Goal: Task Accomplishment & Management: Use online tool/utility

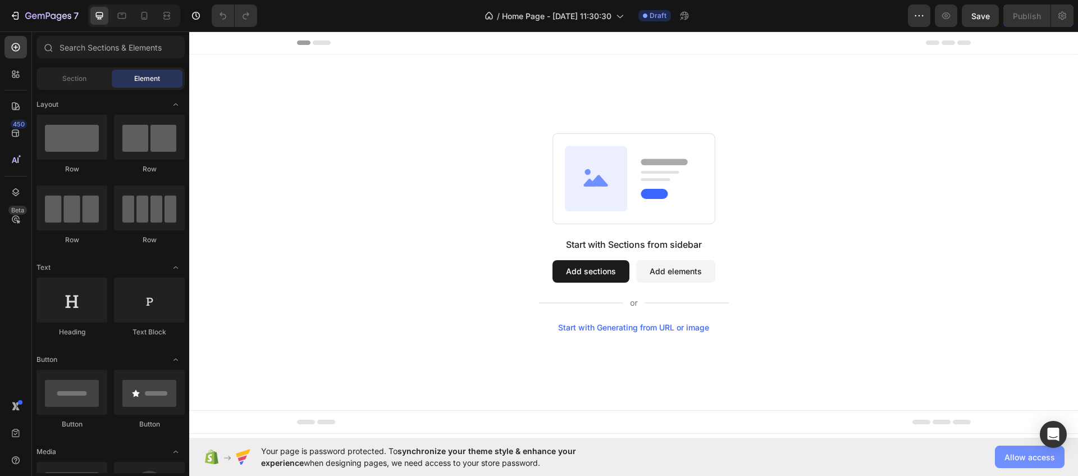
click at [1025, 461] on span "Allow access" at bounding box center [1029, 457] width 51 height 12
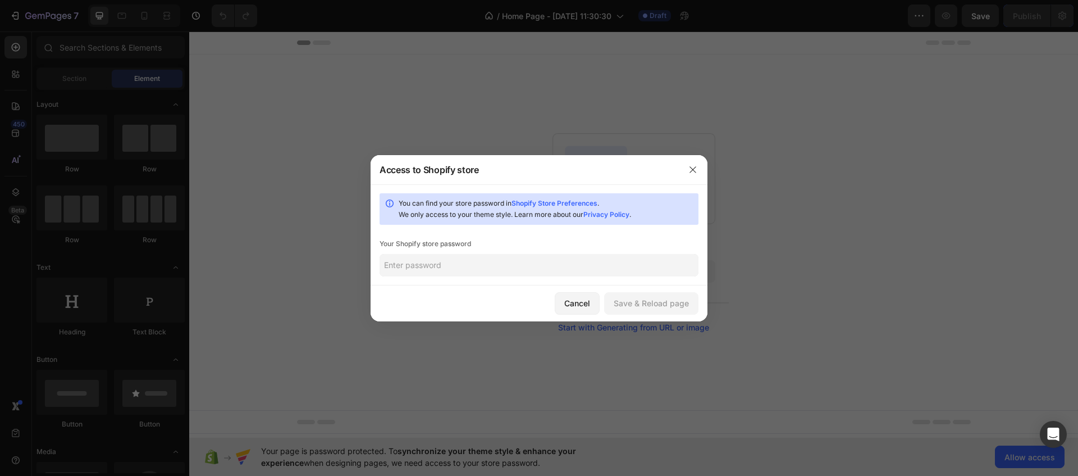
click at [583, 269] on input "text" at bounding box center [539, 265] width 319 height 22
paste input "RPScreens"
type input "RPScreens"
click at [652, 302] on div "Save & Reload page" at bounding box center [651, 303] width 75 height 12
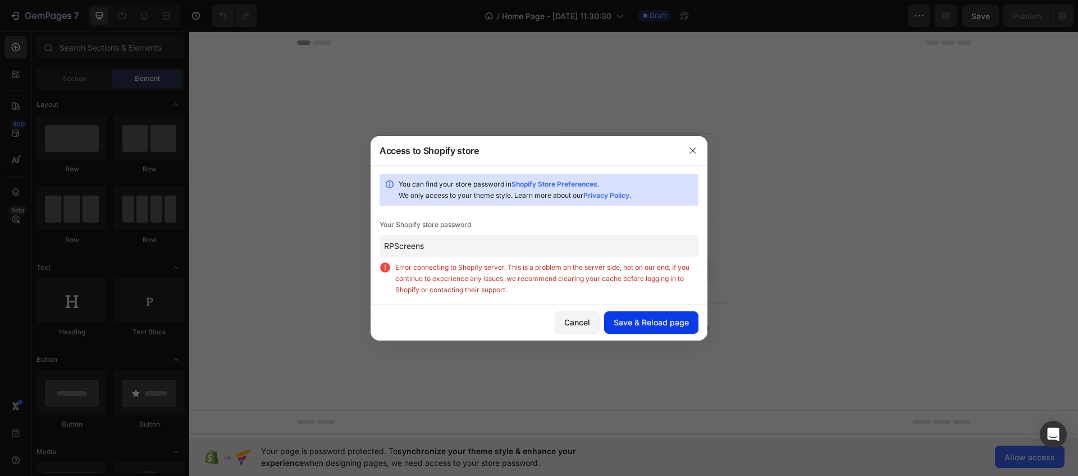
click at [656, 324] on div "Save & Reload page" at bounding box center [651, 322] width 75 height 12
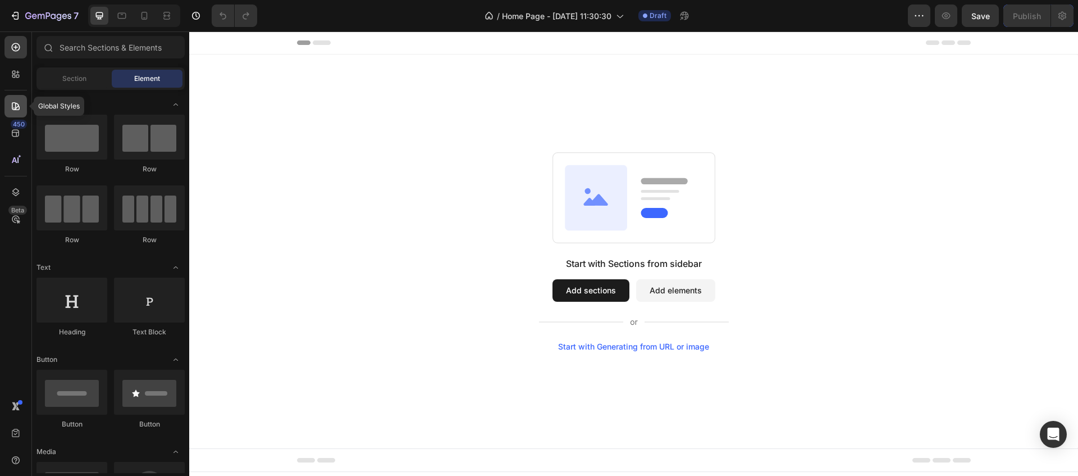
click at [10, 104] on div at bounding box center [15, 106] width 22 height 22
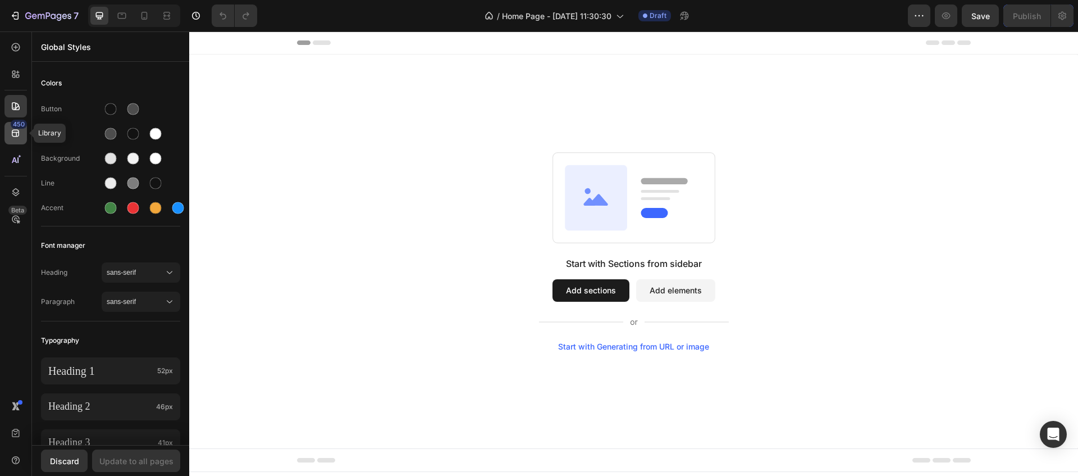
click at [13, 137] on icon at bounding box center [15, 132] width 11 height 11
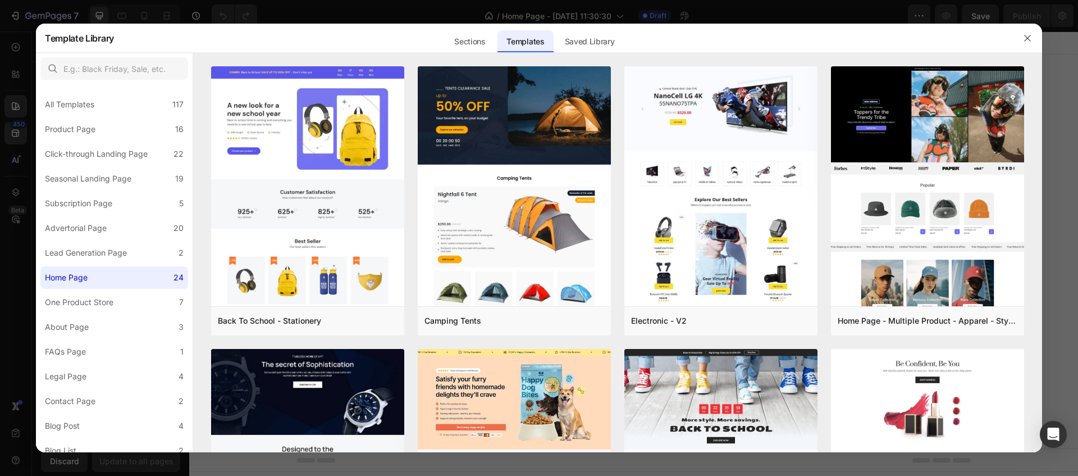
click at [3, 131] on div at bounding box center [539, 238] width 1078 height 476
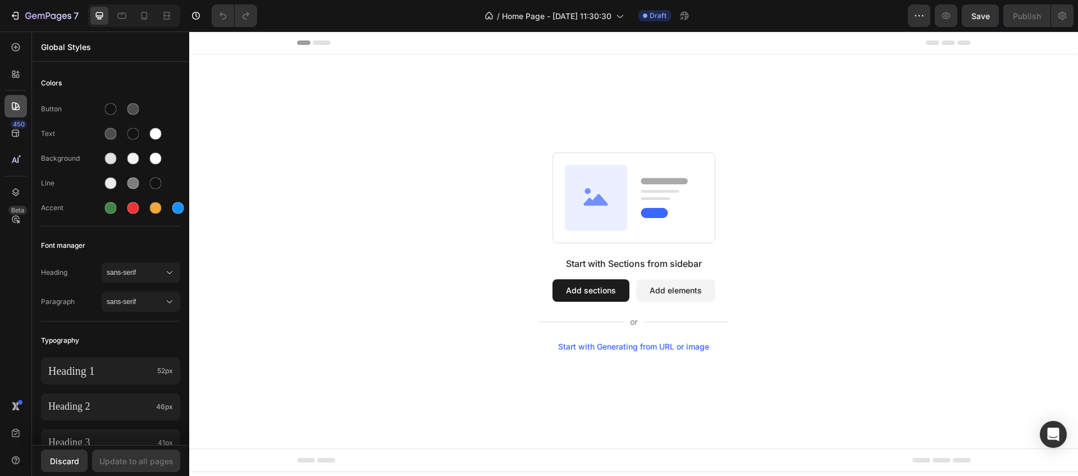
click at [11, 104] on icon at bounding box center [15, 106] width 11 height 11
click at [14, 48] on icon at bounding box center [15, 47] width 11 height 11
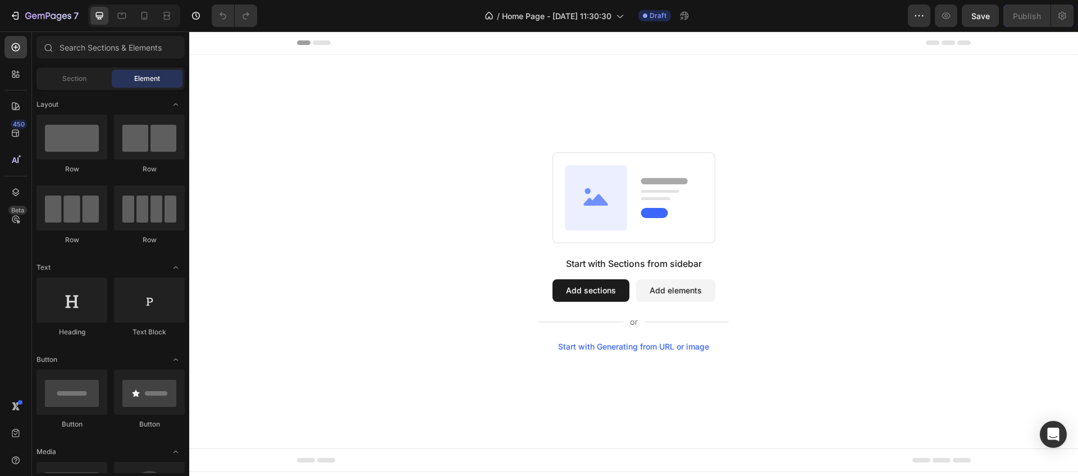
click at [64, 68] on div "Section Element" at bounding box center [110, 78] width 148 height 22
click at [57, 78] on div "Section" at bounding box center [74, 79] width 71 height 18
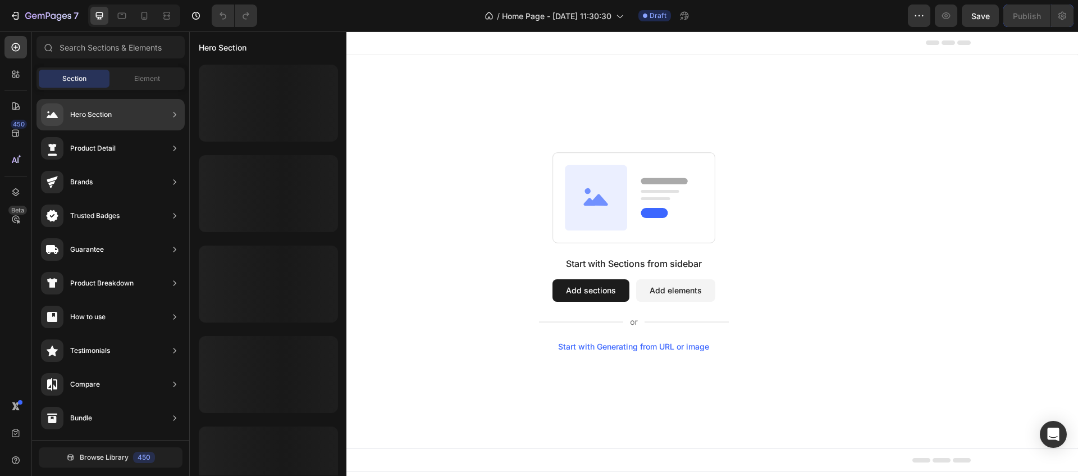
click at [117, 117] on div "Hero Section" at bounding box center [110, 114] width 148 height 31
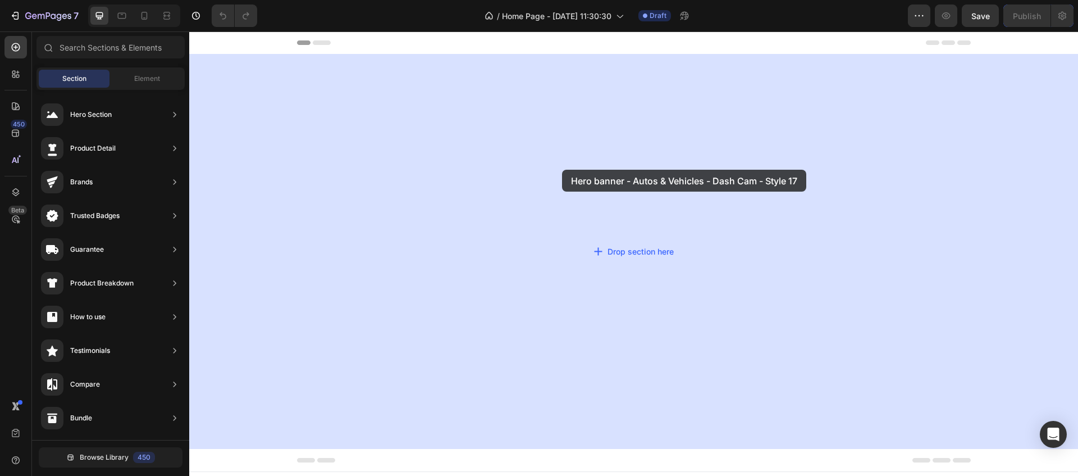
drag, startPoint x: 449, startPoint y: 307, endPoint x: 561, endPoint y: 171, distance: 176.3
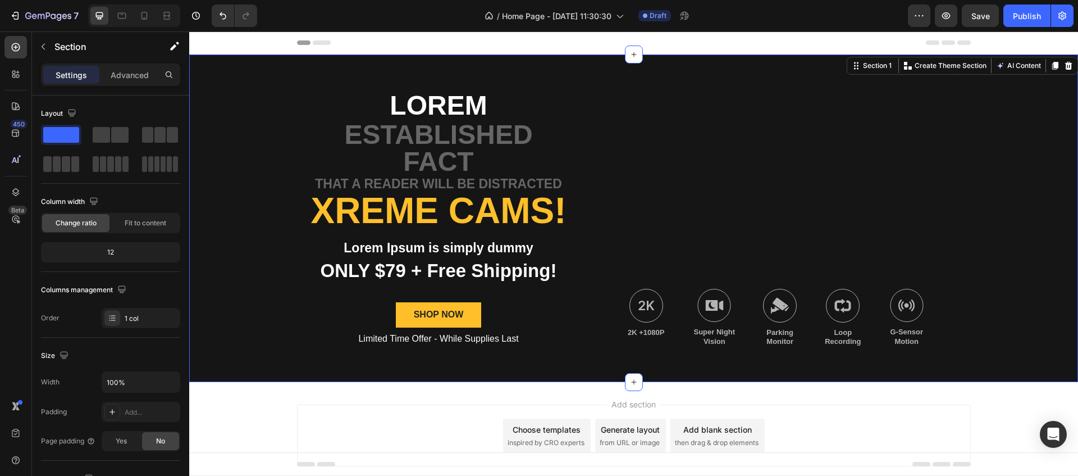
click at [251, 83] on div "Lorem Text Block established fact Text Block that a reader will be distracted T…" at bounding box center [633, 217] width 889 height 327
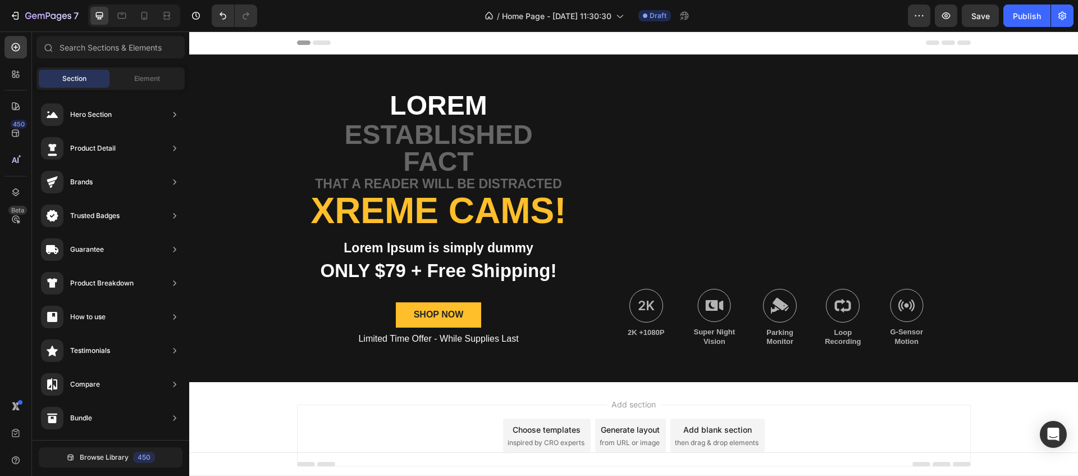
click at [369, 410] on div "Add section Choose templates inspired by CRO experts Generate layout from URL o…" at bounding box center [634, 435] width 674 height 62
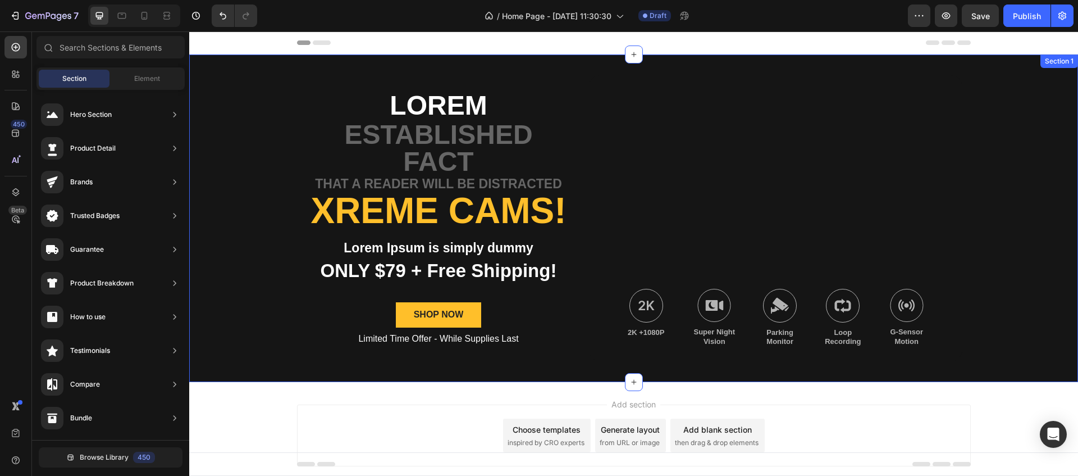
click at [251, 188] on div "Lorem Text Block established fact Text Block that a reader will be distracted T…" at bounding box center [633, 217] width 889 height 327
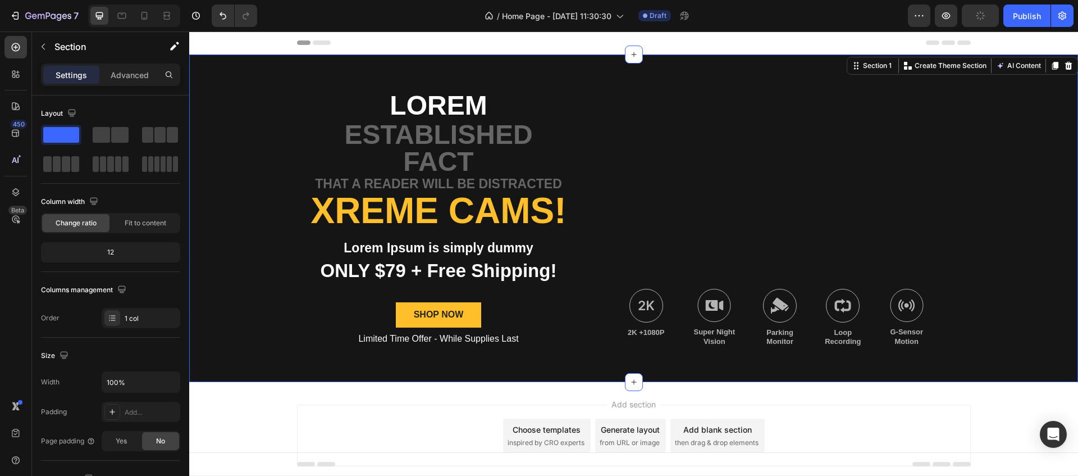
click at [1027, 167] on div "Lorem Text Block established fact Text Block that a reader will be distracted T…" at bounding box center [633, 217] width 889 height 327
click at [912, 410] on div "Add section Choose templates inspired by CRO experts Generate layout from URL o…" at bounding box center [634, 435] width 674 height 62
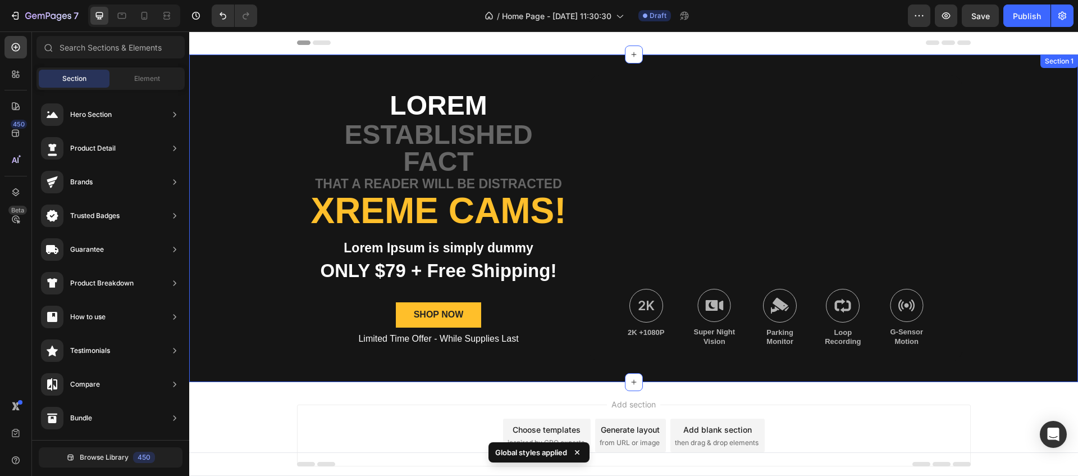
click at [243, 75] on div "Lorem Text Block established fact Text Block that a reader will be distracted T…" at bounding box center [633, 217] width 889 height 327
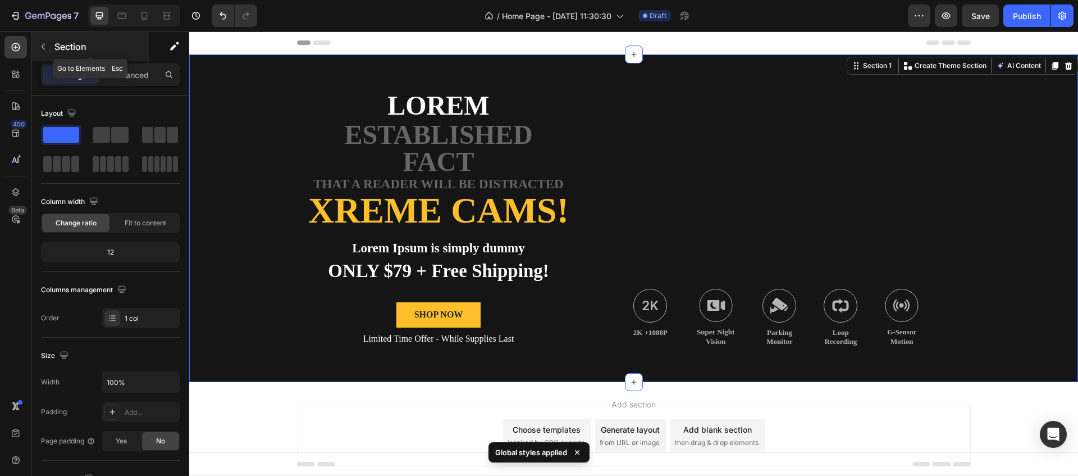
click at [58, 50] on p "Section" at bounding box center [100, 46] width 92 height 13
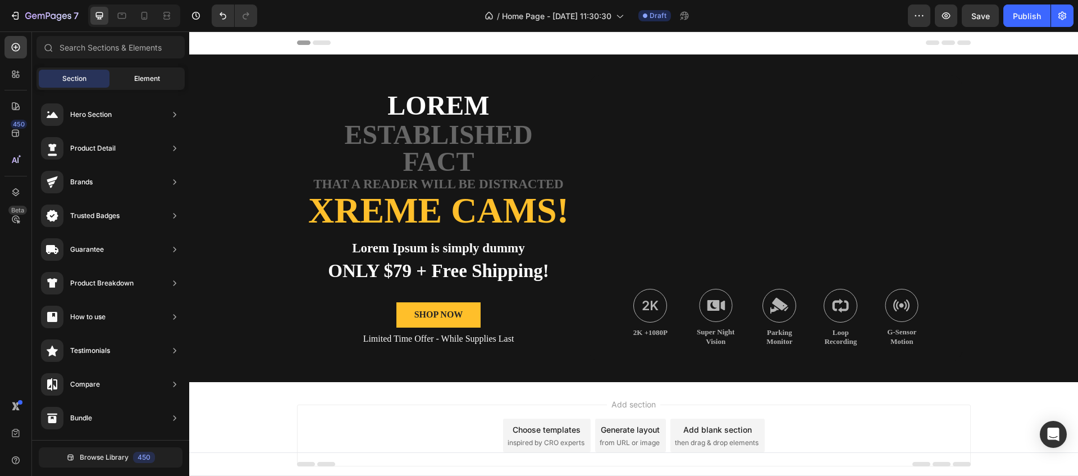
click at [126, 78] on div "Element" at bounding box center [147, 79] width 71 height 18
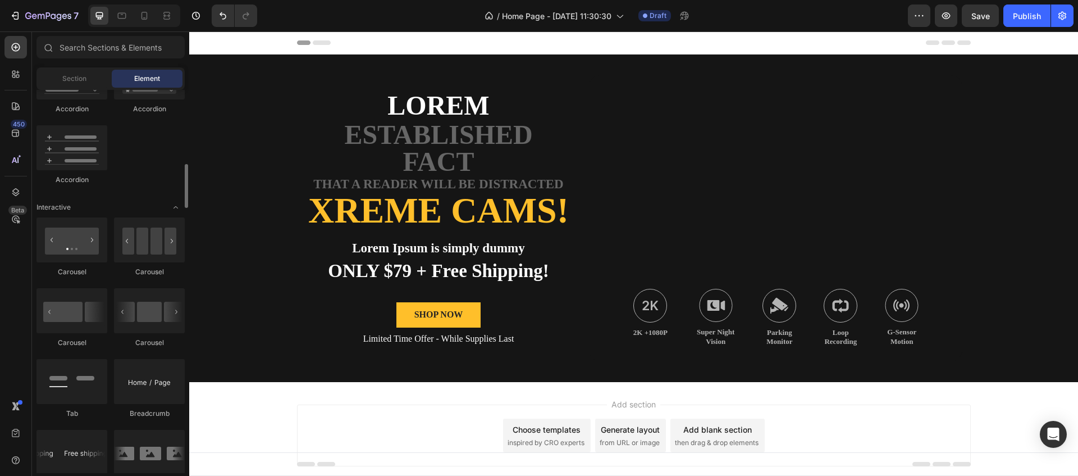
scroll to position [980, 0]
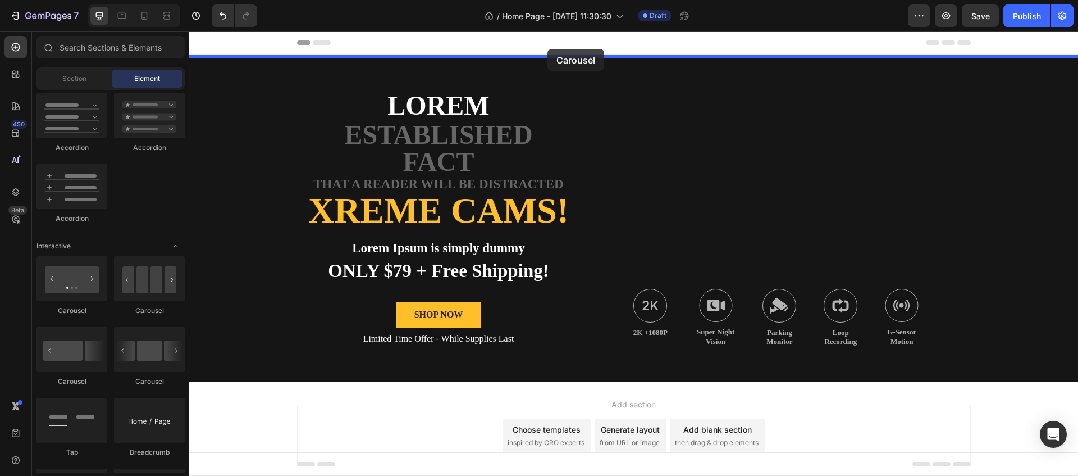
drag, startPoint x: 244, startPoint y: 309, endPoint x: 547, endPoint y: 49, distance: 399.7
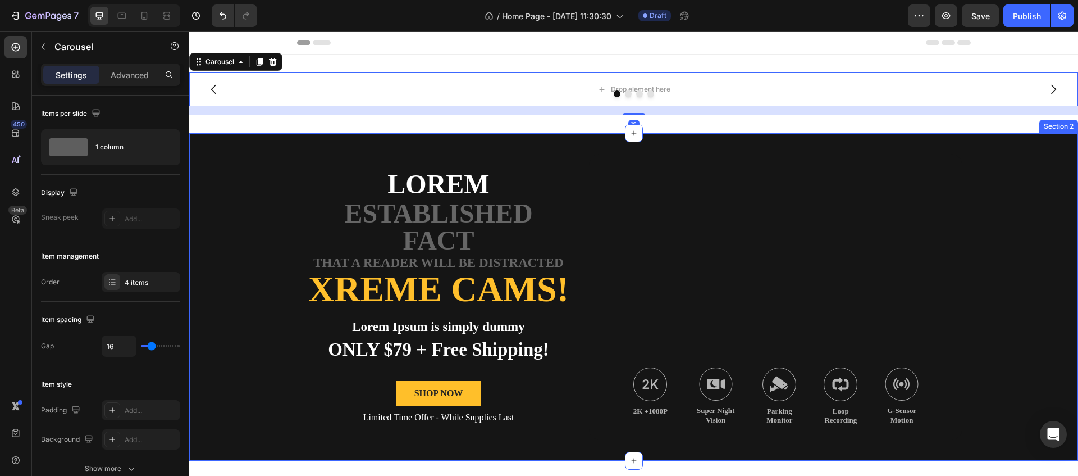
click at [254, 159] on div "Lorem Text Block established fact Text Block that a reader will be distracted T…" at bounding box center [633, 296] width 889 height 327
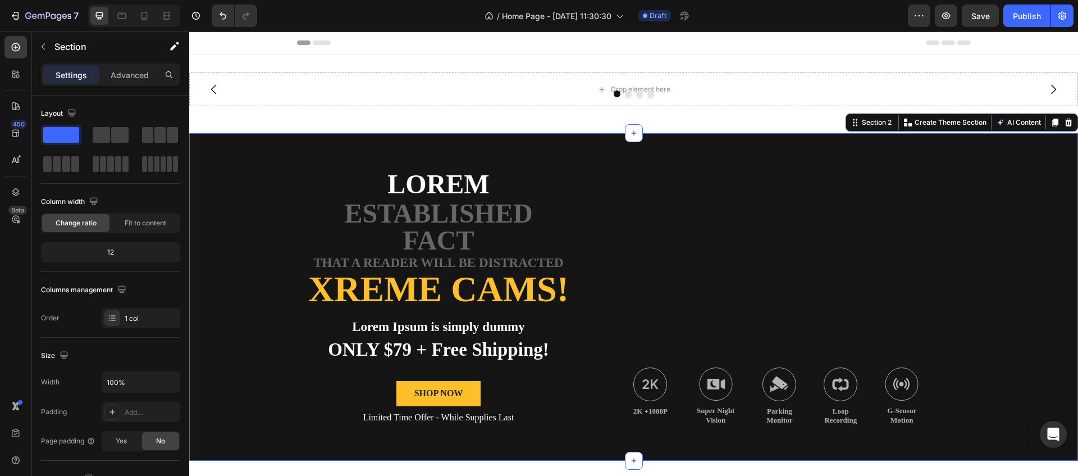
click at [234, 166] on div "Lorem Text Block established fact Text Block that a reader will be distracted T…" at bounding box center [633, 296] width 889 height 327
click at [878, 177] on div "Background Image" at bounding box center [775, 297] width 373 height 286
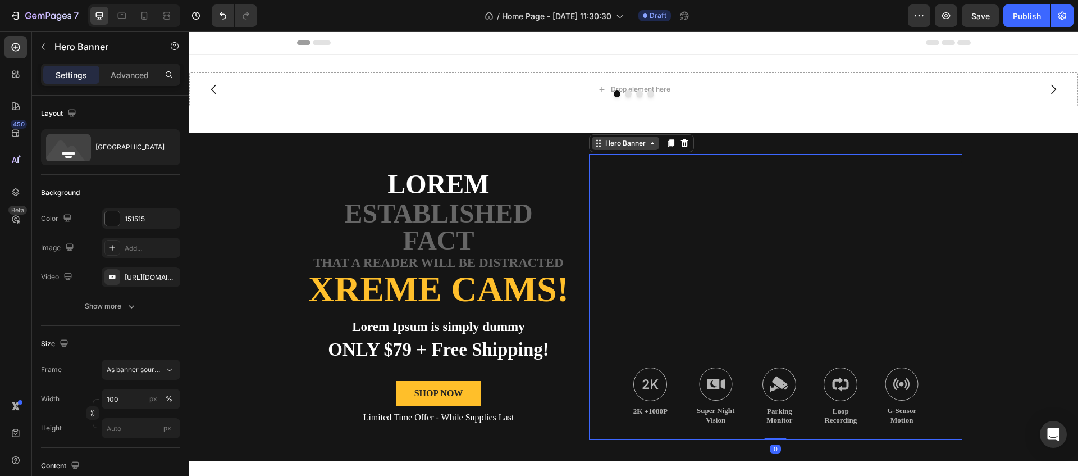
click at [617, 142] on div "Hero Banner" at bounding box center [625, 143] width 45 height 10
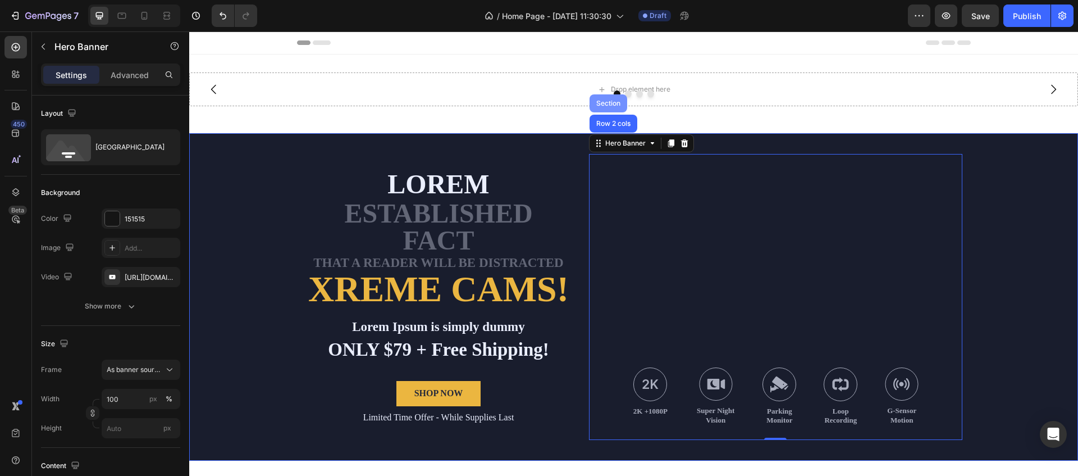
click at [611, 101] on div "Section" at bounding box center [608, 103] width 29 height 7
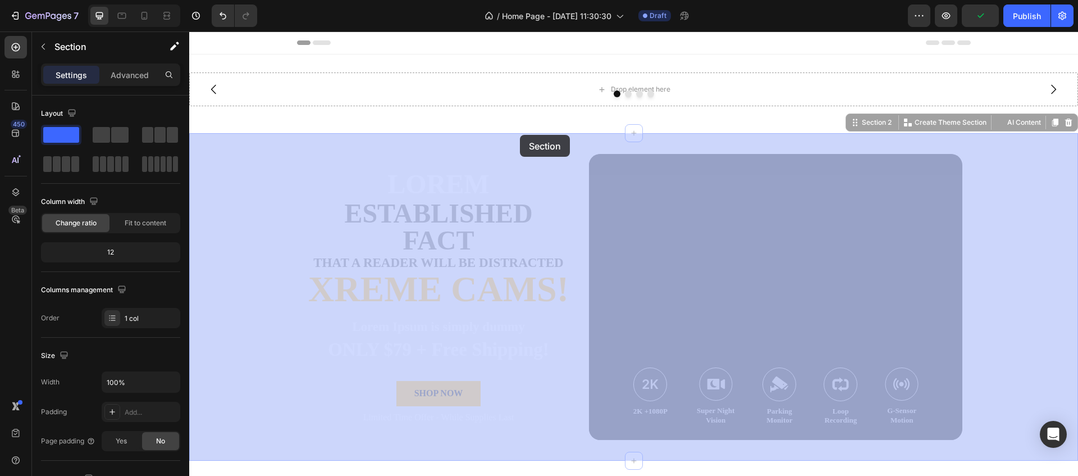
drag, startPoint x: 718, startPoint y: 99, endPoint x: 520, endPoint y: 135, distance: 200.9
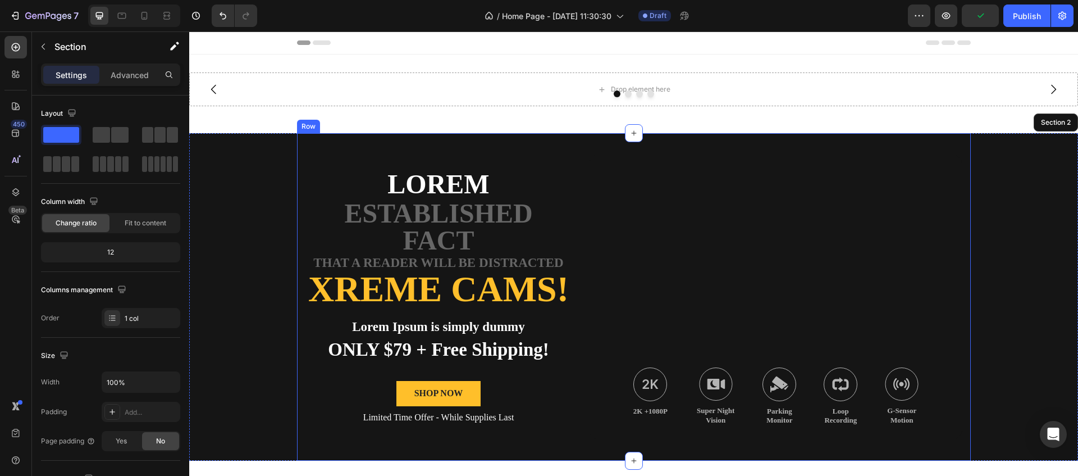
click at [308, 156] on div "Lorem Text Block established fact Text Block that a reader will be distracted T…" at bounding box center [438, 297] width 267 height 286
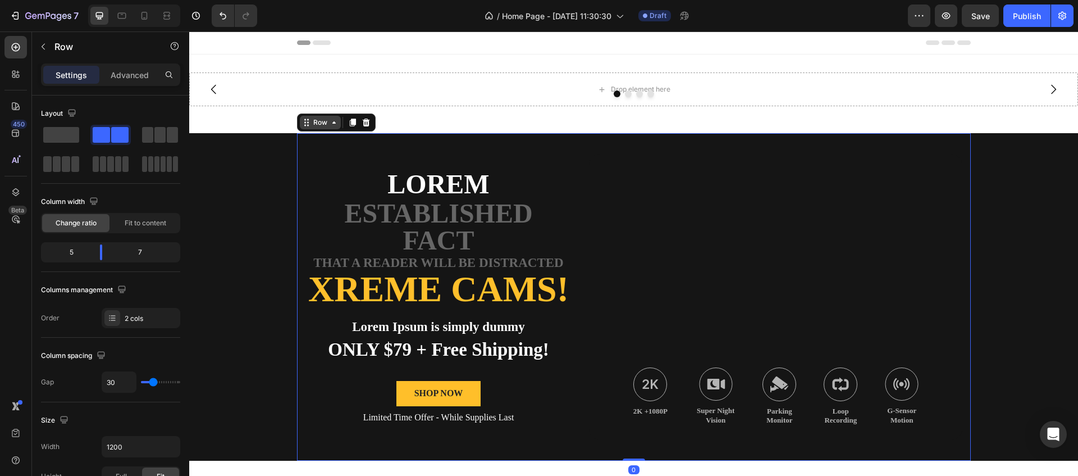
click at [333, 124] on icon at bounding box center [334, 122] width 9 height 9
click at [318, 119] on div "Row" at bounding box center [320, 122] width 19 height 10
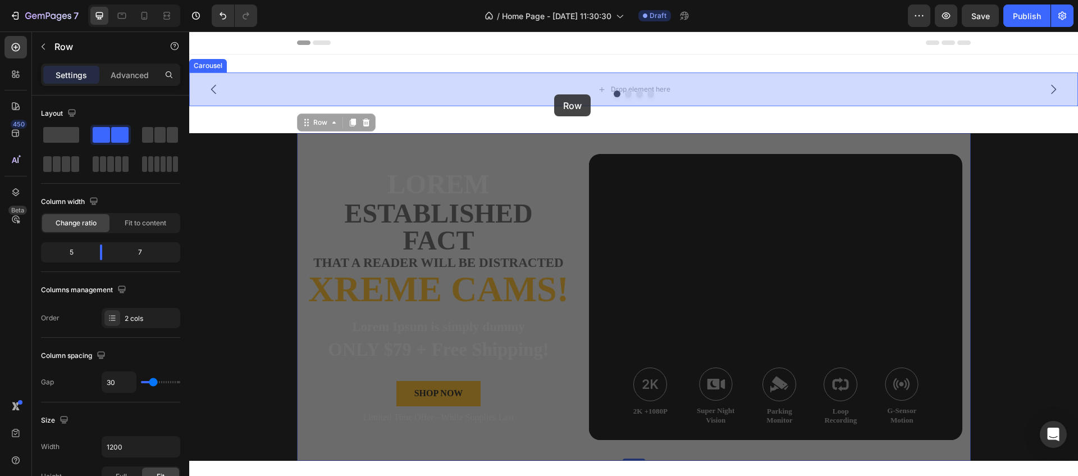
drag, startPoint x: 309, startPoint y: 125, endPoint x: 554, endPoint y: 94, distance: 247.4
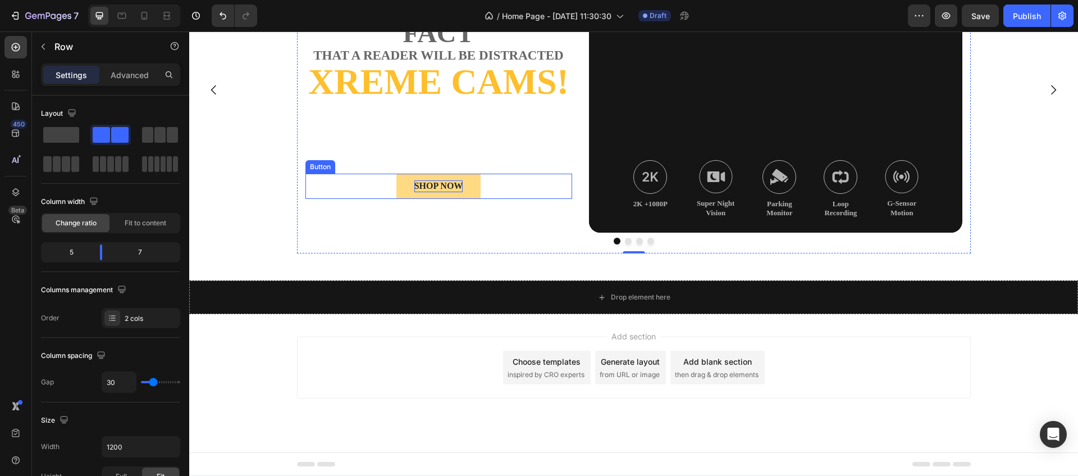
scroll to position [0, 0]
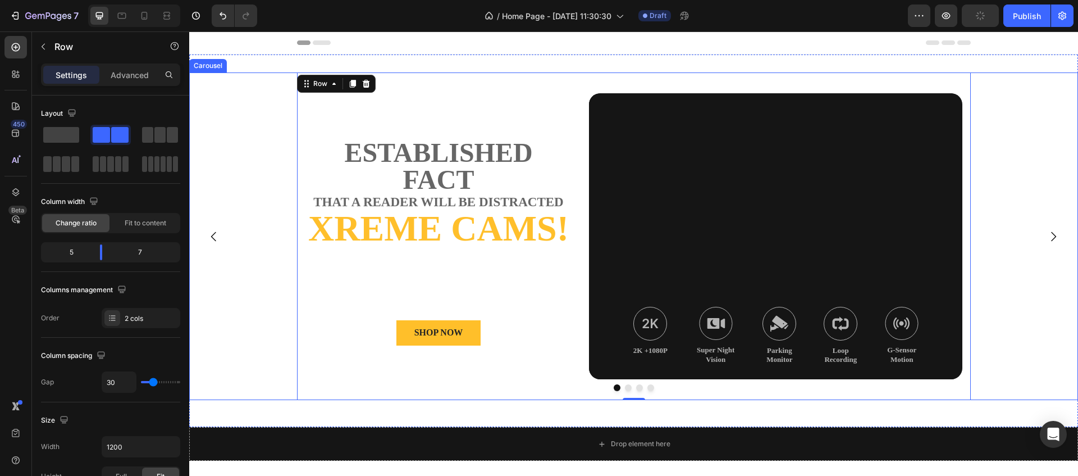
click at [251, 92] on div "Lorem Text Block established fact Text Block that a reader will be distracted T…" at bounding box center [633, 235] width 889 height 327
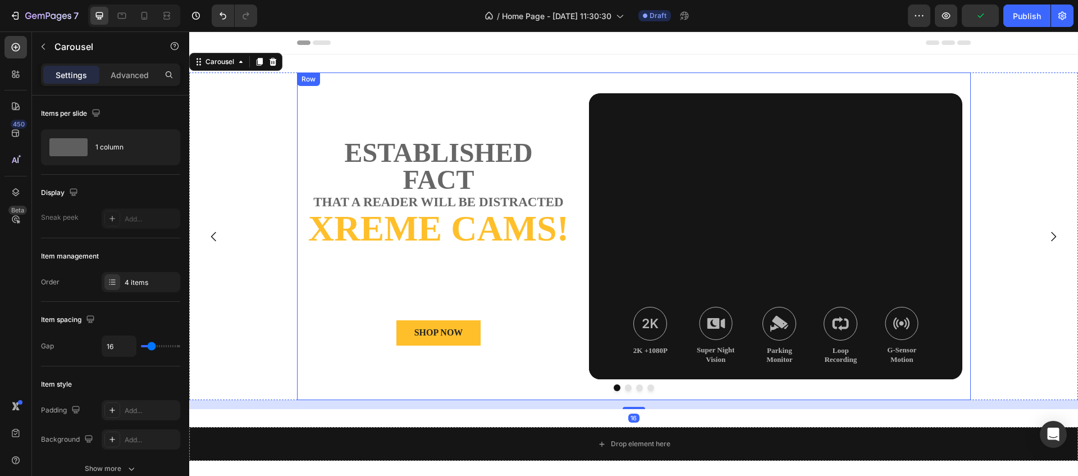
click at [378, 104] on div "Lorem Text Block established fact Text Block that a reader will be distracted T…" at bounding box center [438, 236] width 267 height 286
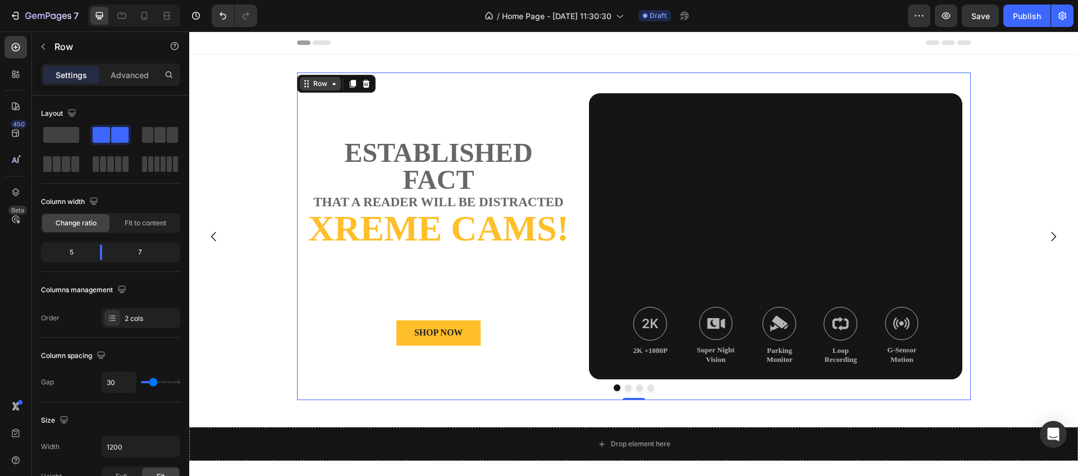
click at [316, 86] on div "Row" at bounding box center [320, 84] width 19 height 10
click at [348, 87] on icon at bounding box center [352, 83] width 9 height 9
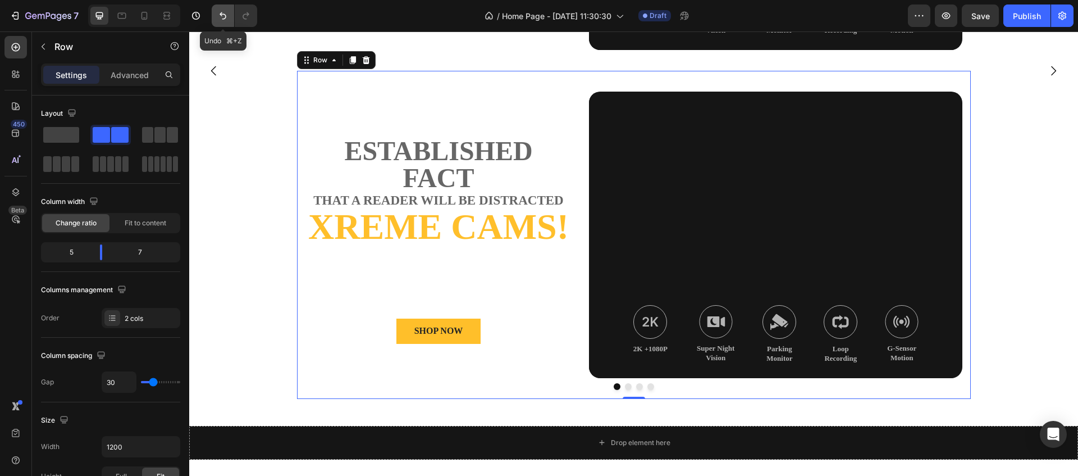
click at [226, 15] on icon "Undo/Redo" at bounding box center [222, 15] width 11 height 11
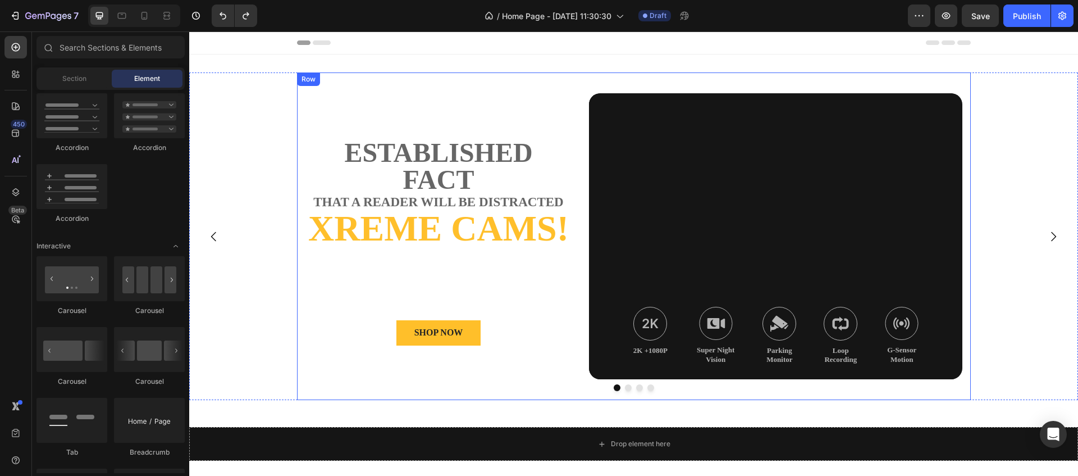
click at [315, 86] on div "Lorem Text Block established fact Text Block that a reader will be distracted T…" at bounding box center [634, 235] width 674 height 327
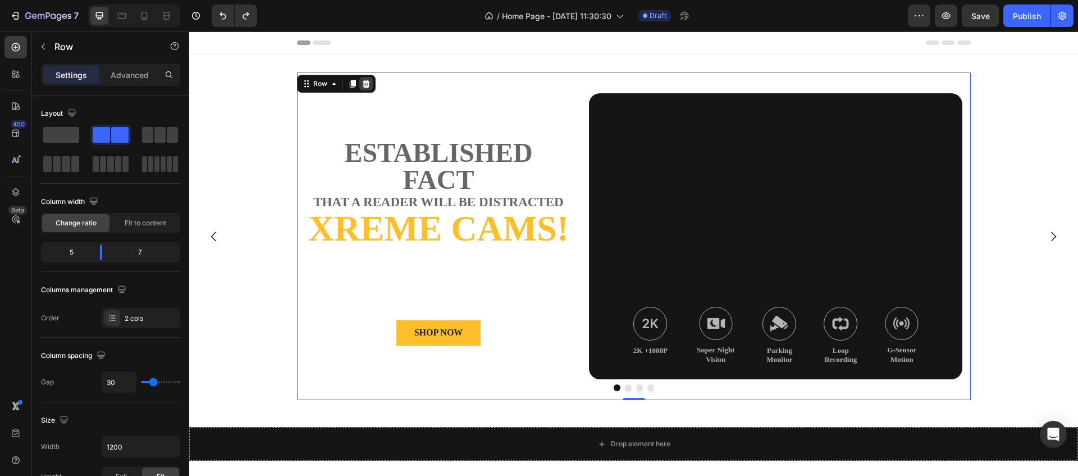
click at [368, 87] on icon at bounding box center [366, 83] width 9 height 9
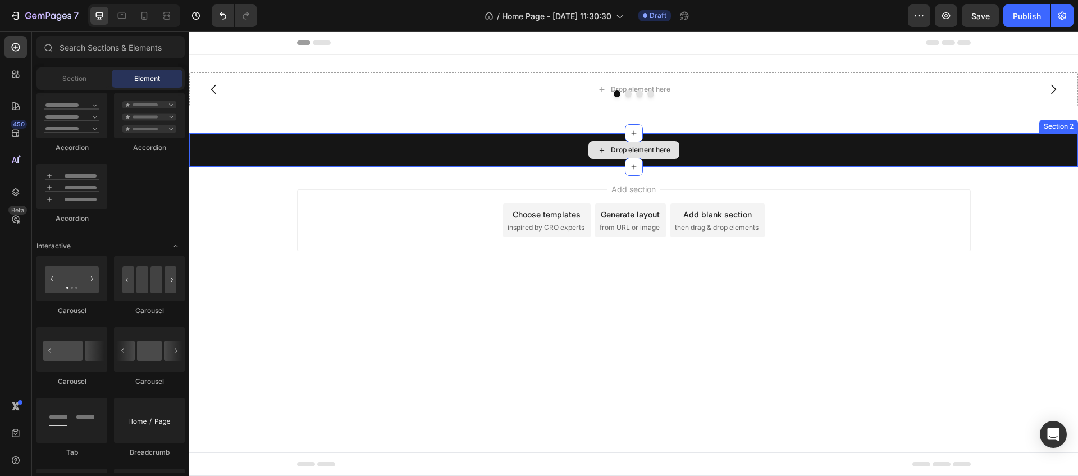
click at [998, 148] on div "Drop element here" at bounding box center [633, 150] width 889 height 34
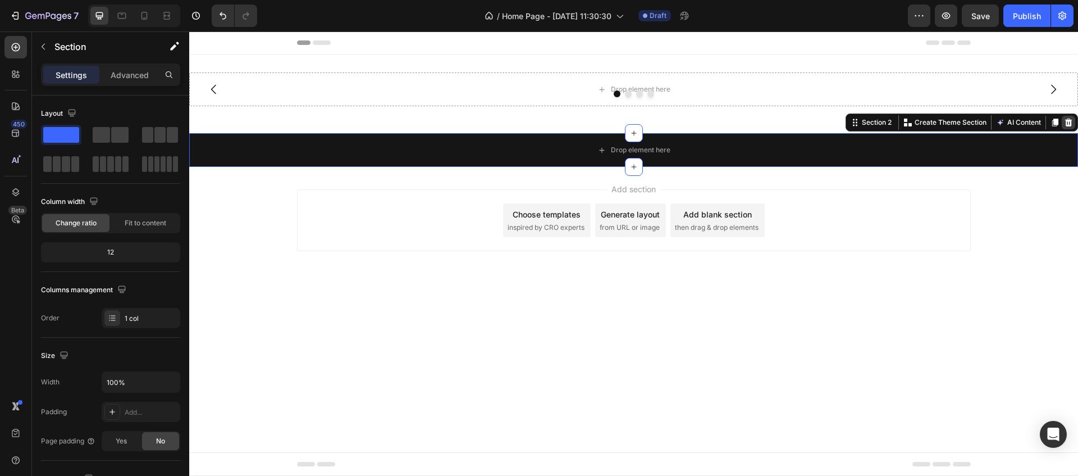
click at [1070, 124] on icon at bounding box center [1068, 122] width 9 height 9
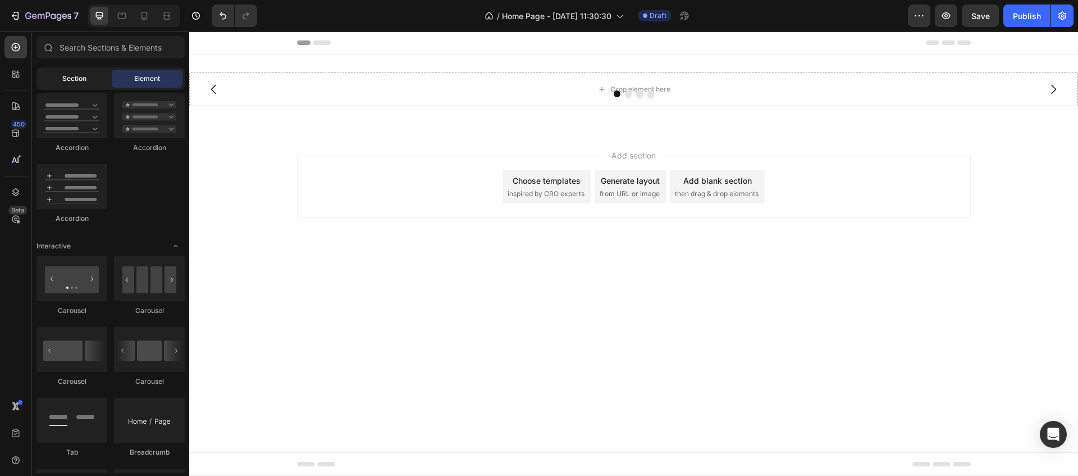
click at [63, 77] on span "Section" at bounding box center [74, 79] width 24 height 10
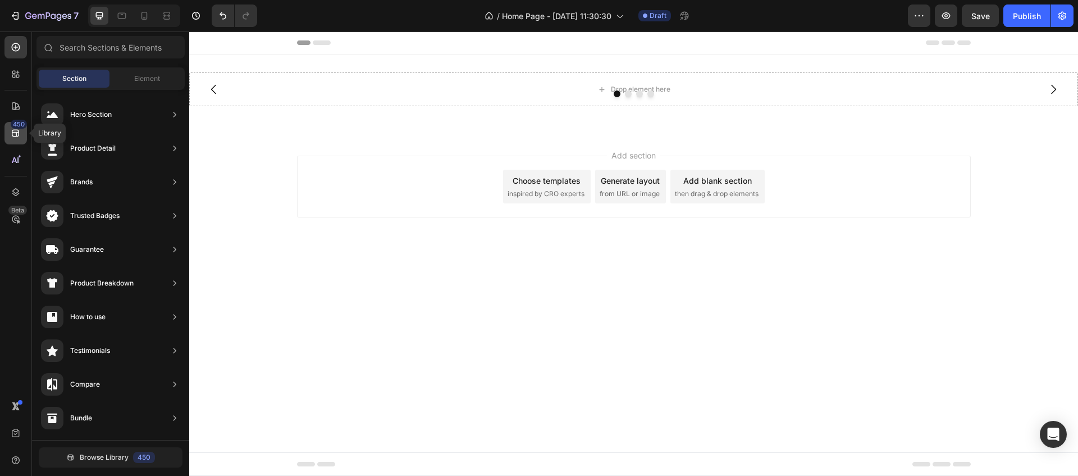
click at [14, 122] on div "450" at bounding box center [19, 124] width 16 height 9
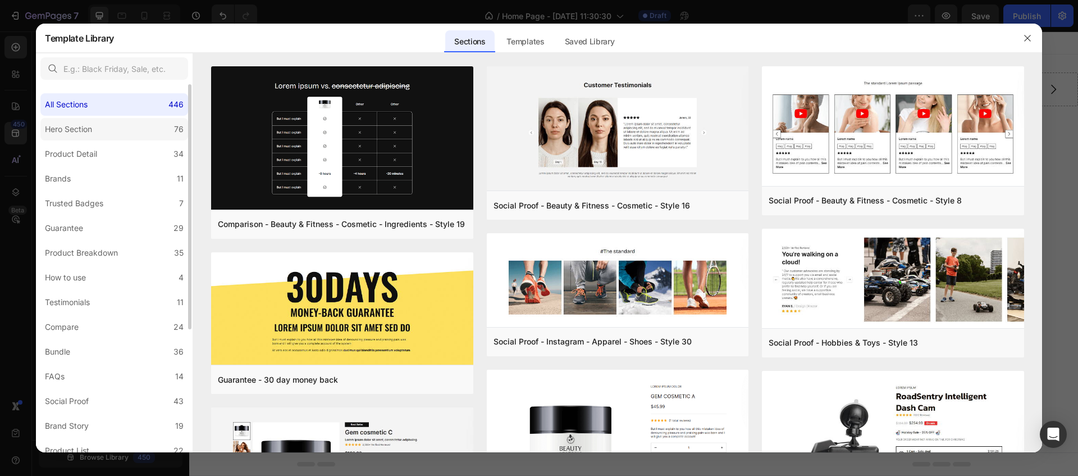
click at [88, 132] on div "Hero Section" at bounding box center [68, 128] width 47 height 13
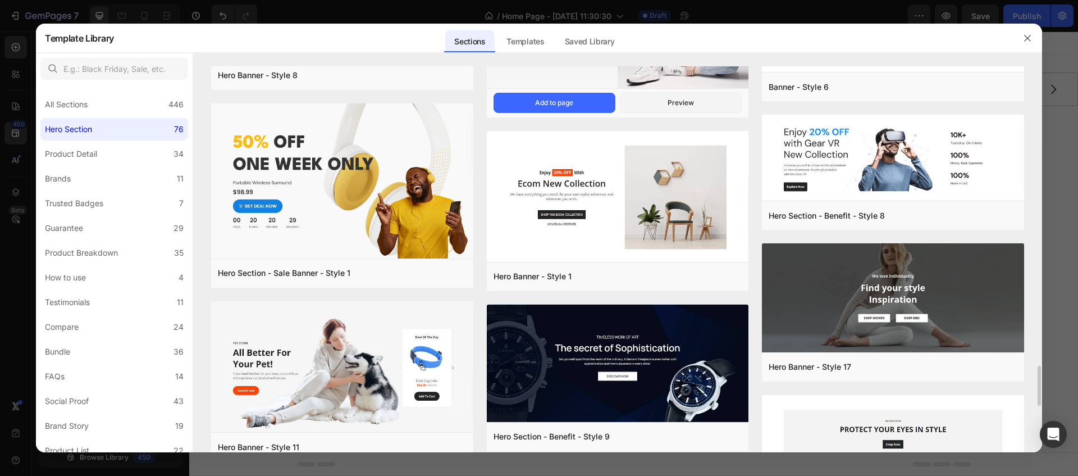
scroll to position [2903, 0]
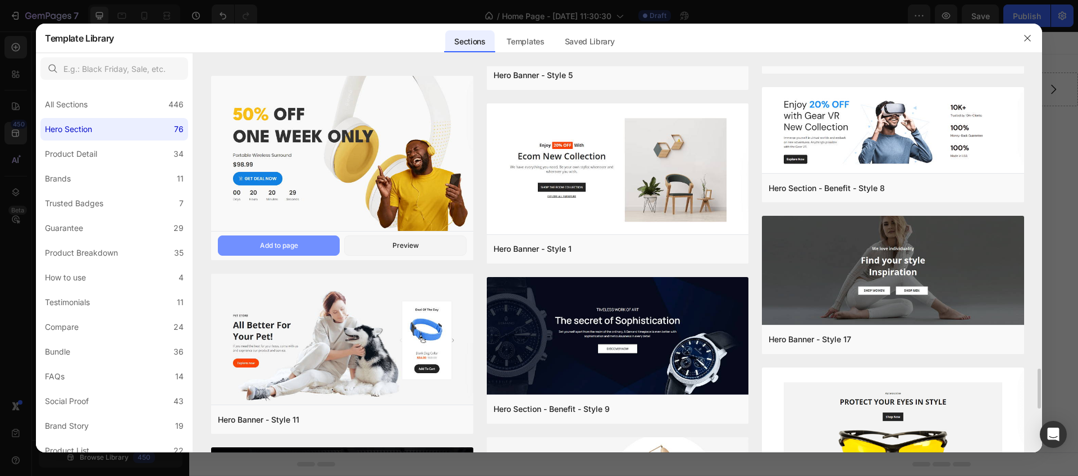
click at [283, 245] on div "Add to page" at bounding box center [279, 245] width 38 height 10
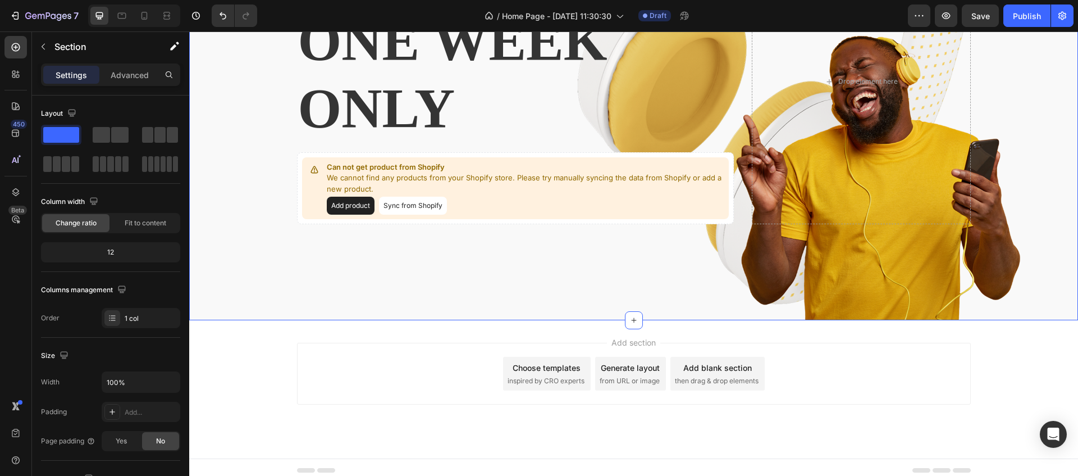
scroll to position [0, 0]
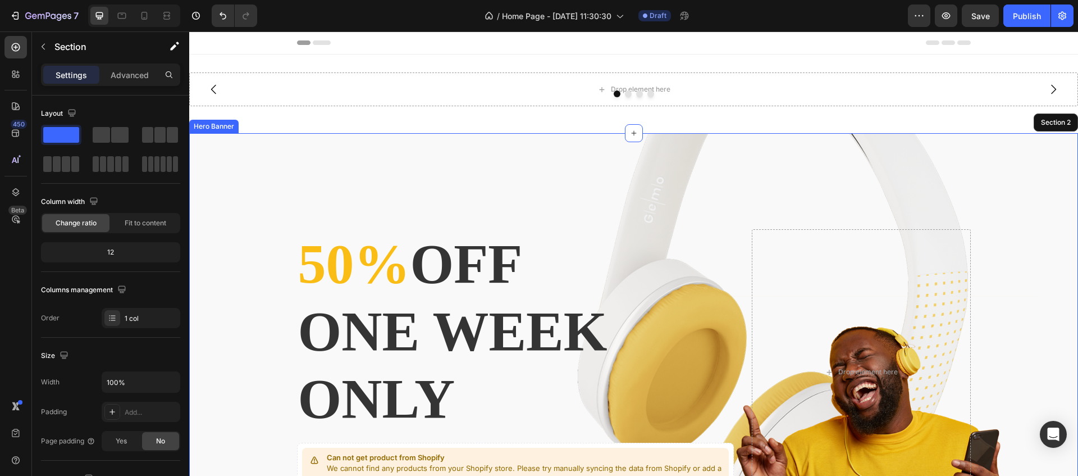
click at [464, 145] on div "Overlay" at bounding box center [633, 371] width 889 height 477
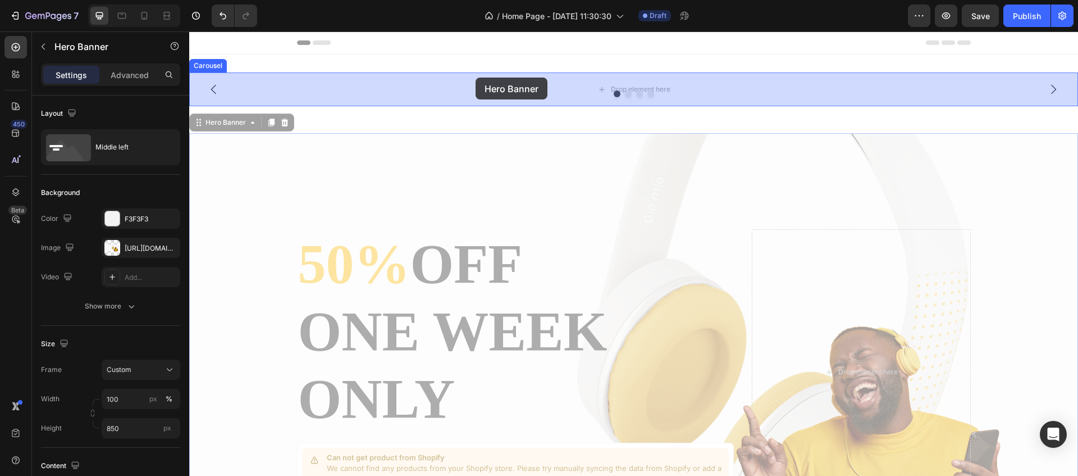
drag, startPoint x: 223, startPoint y: 122, endPoint x: 476, endPoint y: 77, distance: 256.5
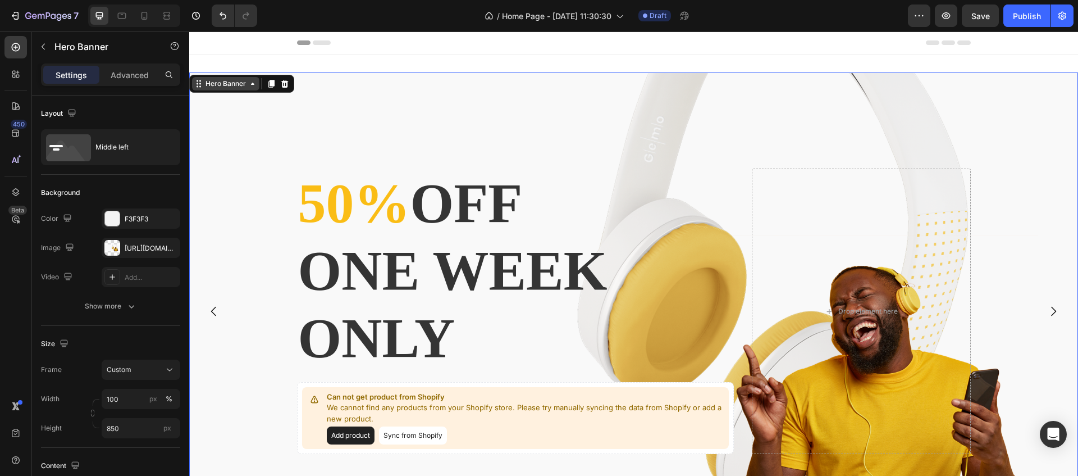
click at [233, 84] on div "Hero Banner" at bounding box center [225, 84] width 45 height 10
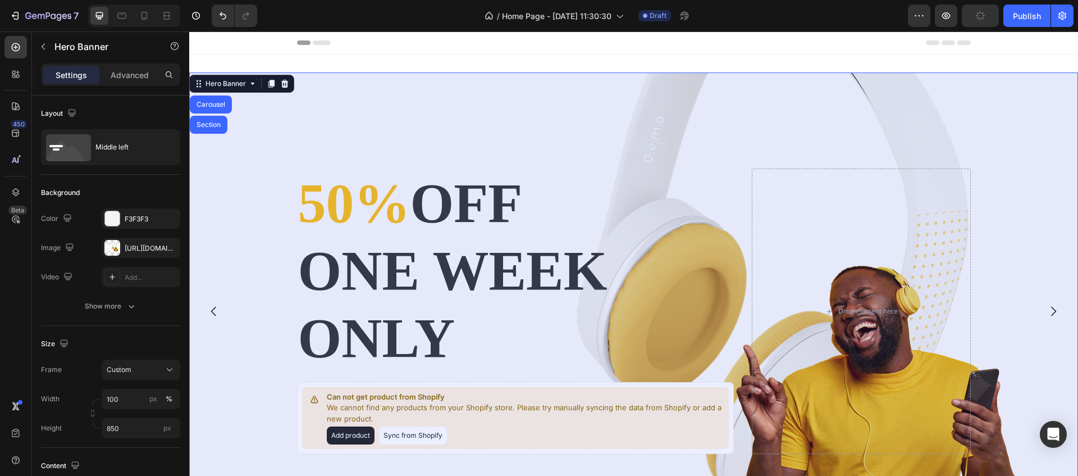
click at [206, 102] on div "Carousel" at bounding box center [210, 104] width 33 height 7
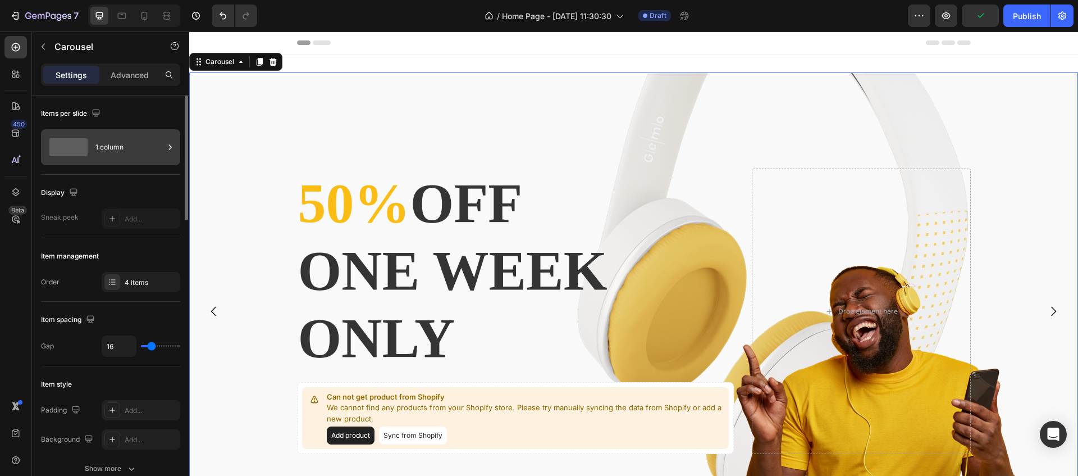
click at [136, 145] on div "1 column" at bounding box center [129, 147] width 68 height 26
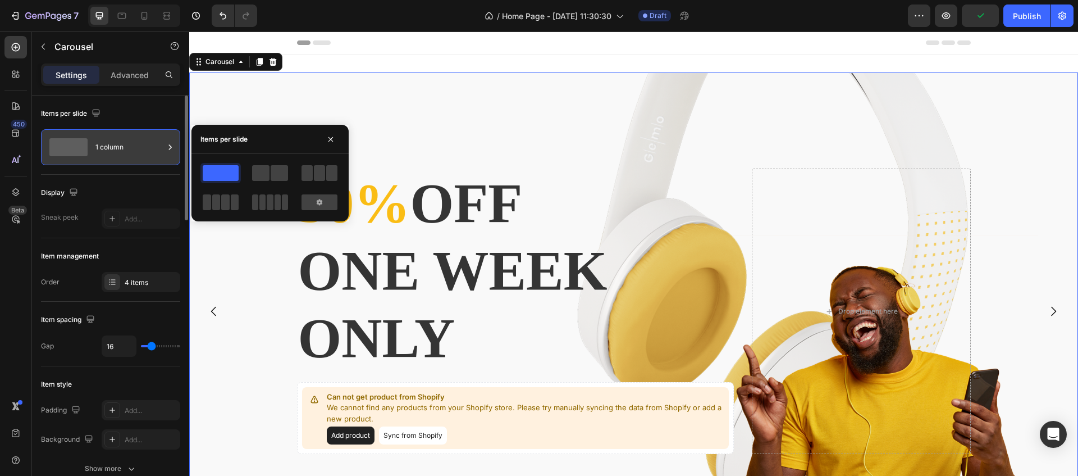
click at [138, 143] on div "1 column" at bounding box center [129, 147] width 68 height 26
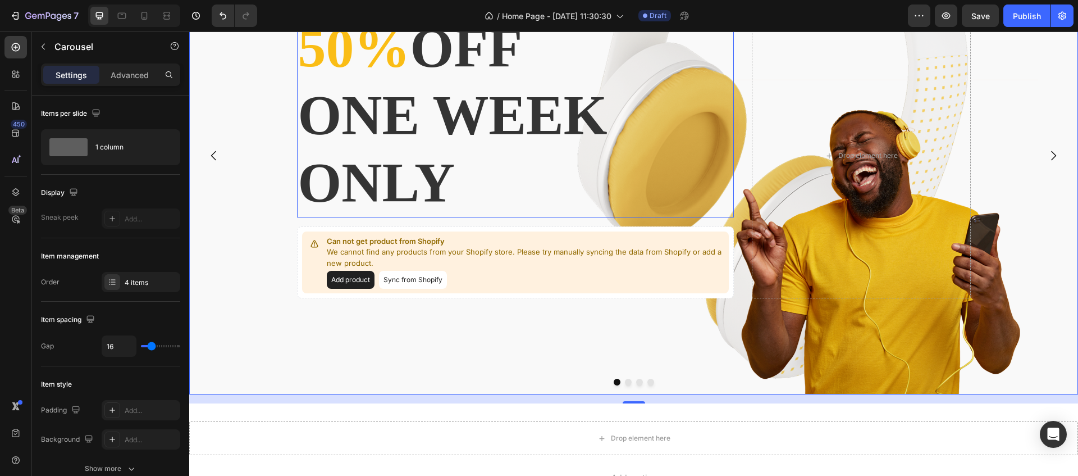
scroll to position [217, 0]
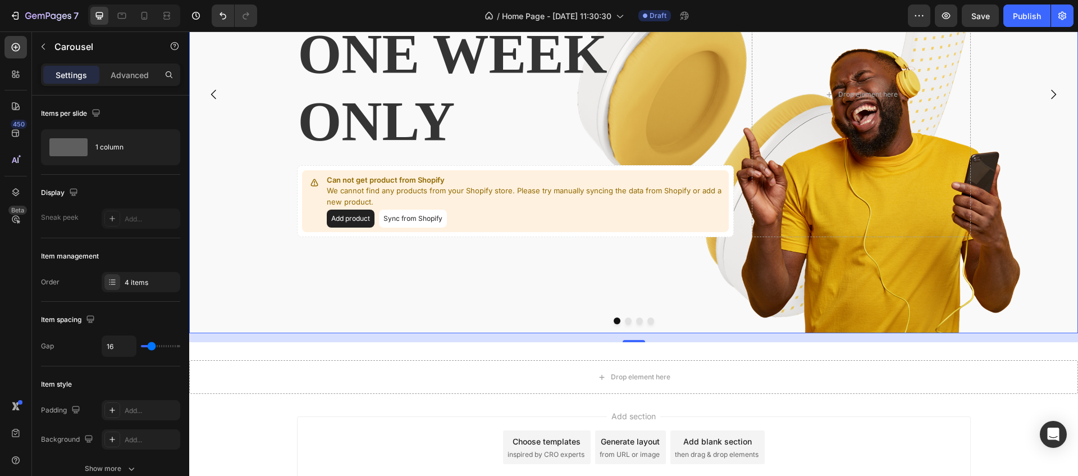
click at [629, 323] on button "Dot" at bounding box center [628, 320] width 7 height 7
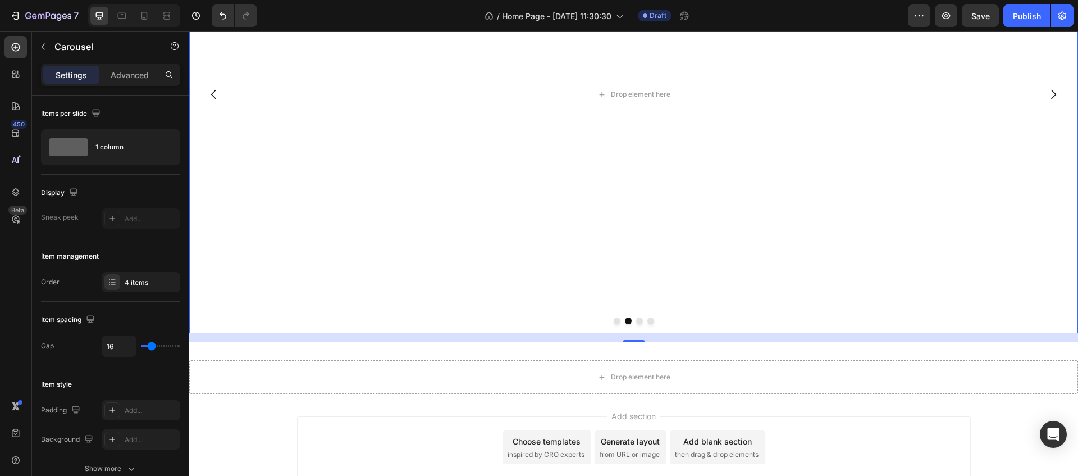
click at [620, 319] on div at bounding box center [633, 320] width 889 height 7
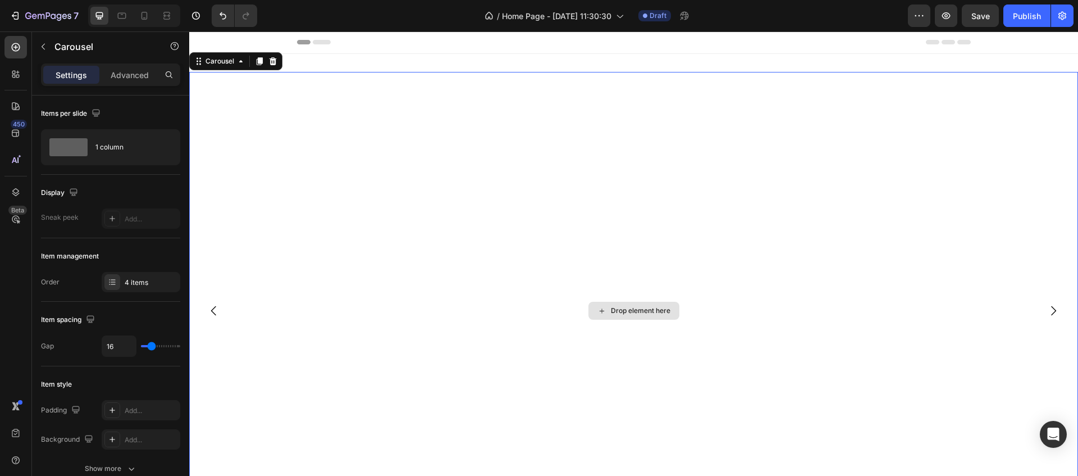
scroll to position [296, 0]
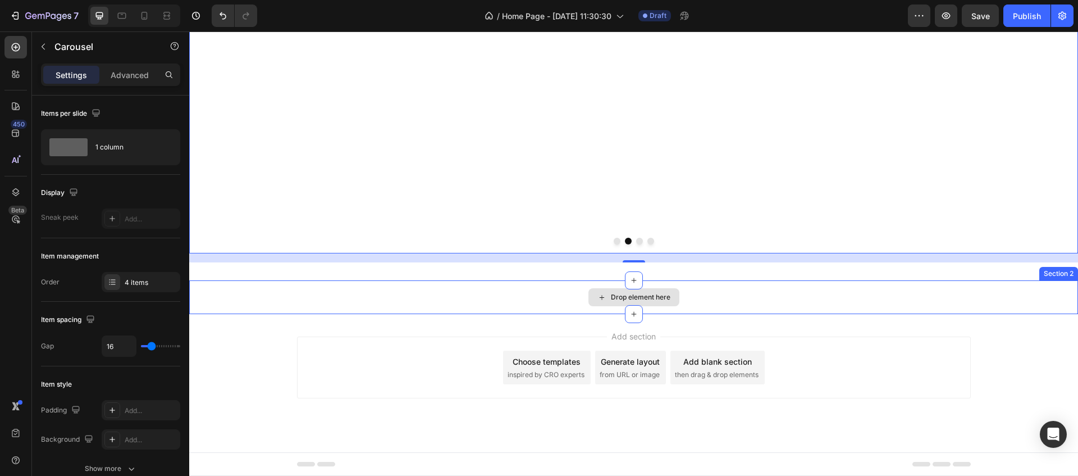
click at [776, 302] on div "Drop element here" at bounding box center [633, 297] width 889 height 34
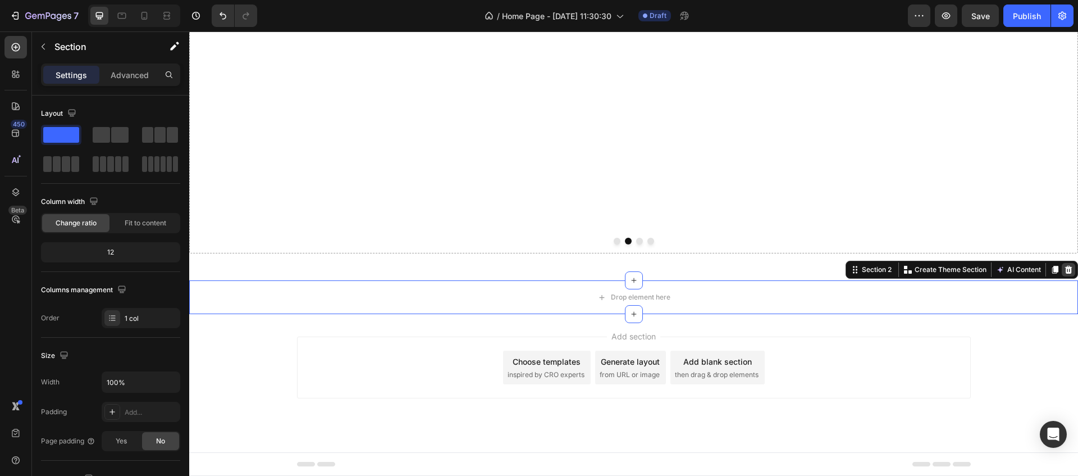
click at [1067, 270] on icon at bounding box center [1068, 269] width 9 height 9
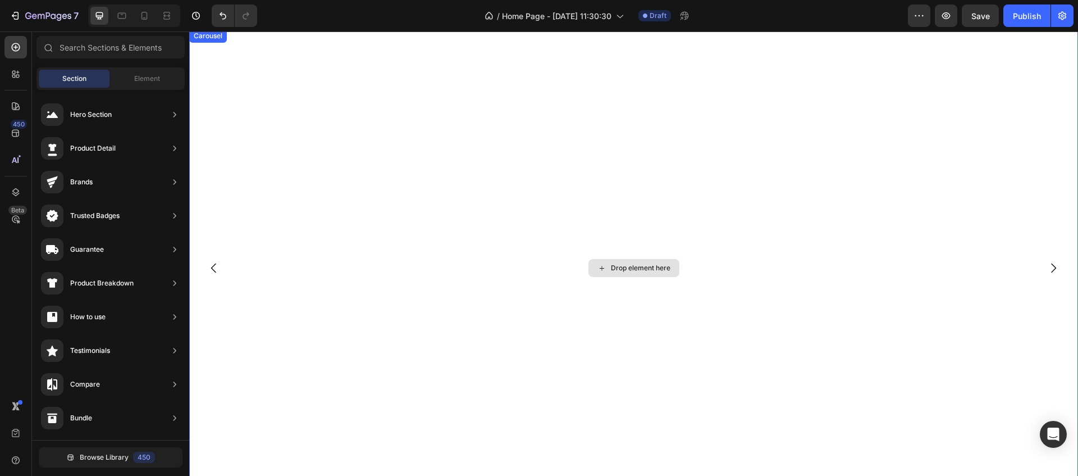
scroll to position [0, 0]
click at [279, 112] on div "Drop element here" at bounding box center [633, 310] width 889 height 477
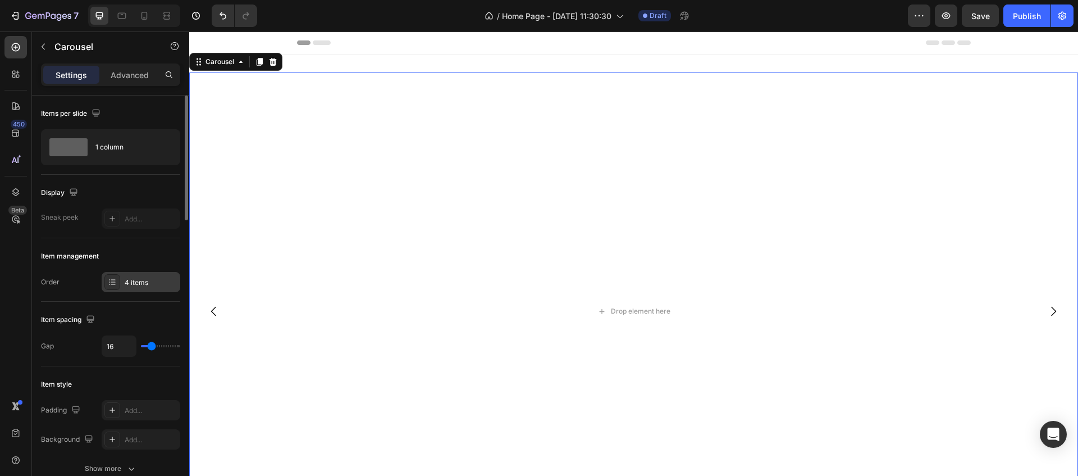
click at [140, 276] on div "4 items" at bounding box center [141, 282] width 79 height 20
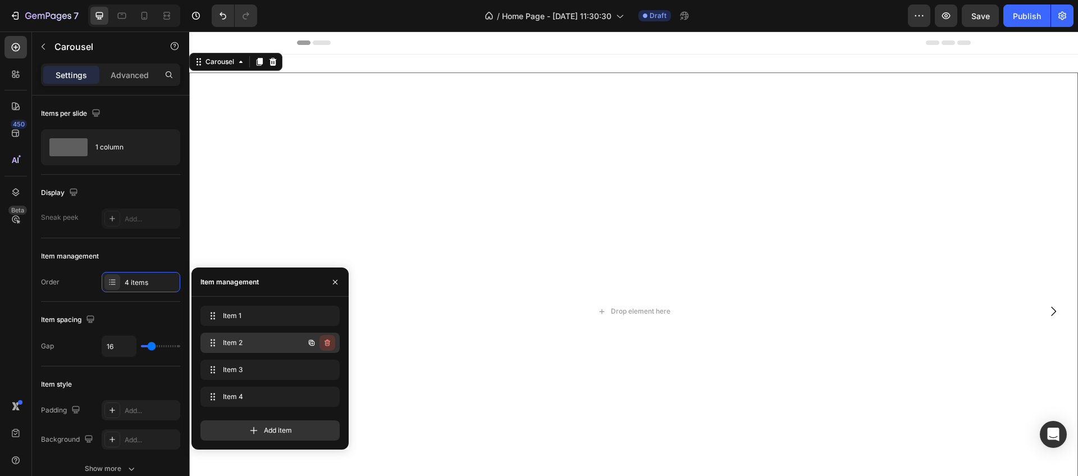
click at [331, 343] on icon "button" at bounding box center [327, 342] width 9 height 9
click at [330, 344] on button "Delete" at bounding box center [319, 343] width 31 height 16
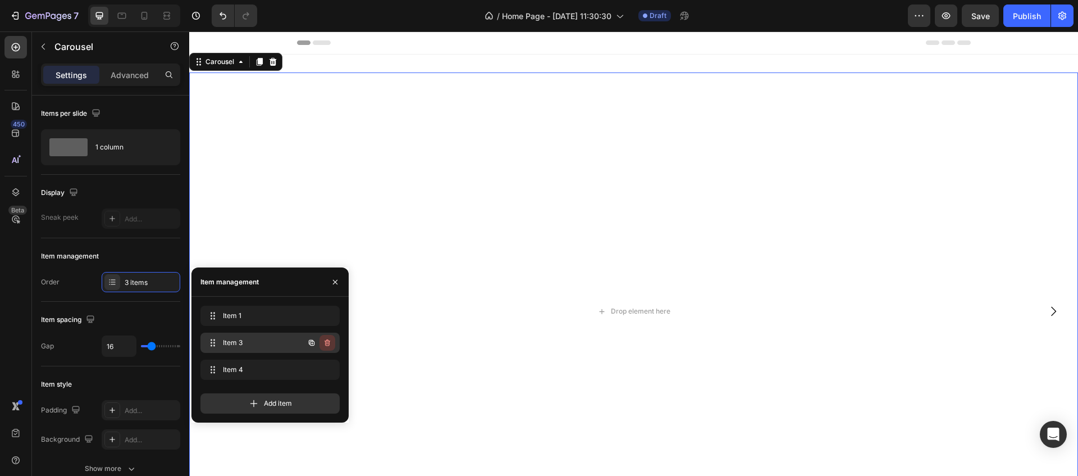
click at [330, 344] on icon "button" at bounding box center [327, 342] width 9 height 9
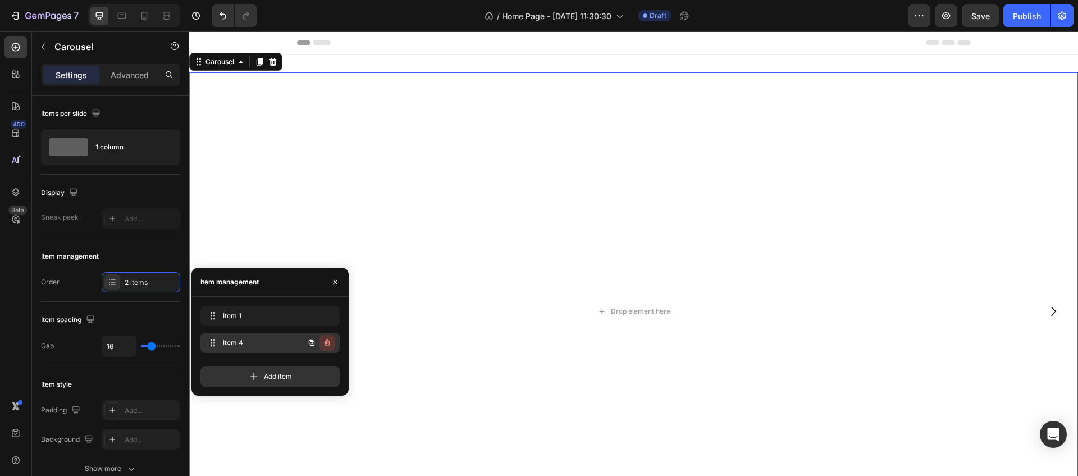
click at [329, 344] on icon "button" at bounding box center [328, 342] width 6 height 7
click at [328, 344] on div "Delete" at bounding box center [319, 342] width 21 height 10
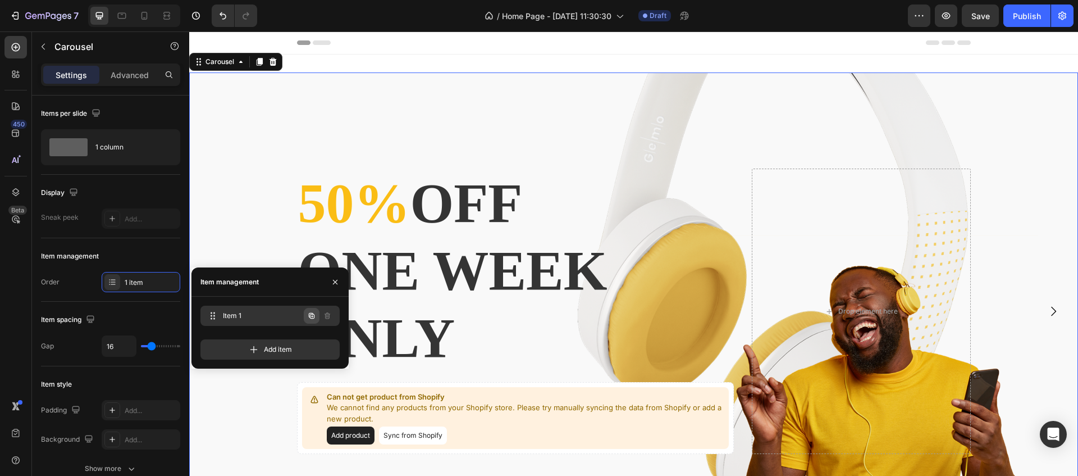
click at [311, 318] on icon "button" at bounding box center [312, 316] width 6 height 6
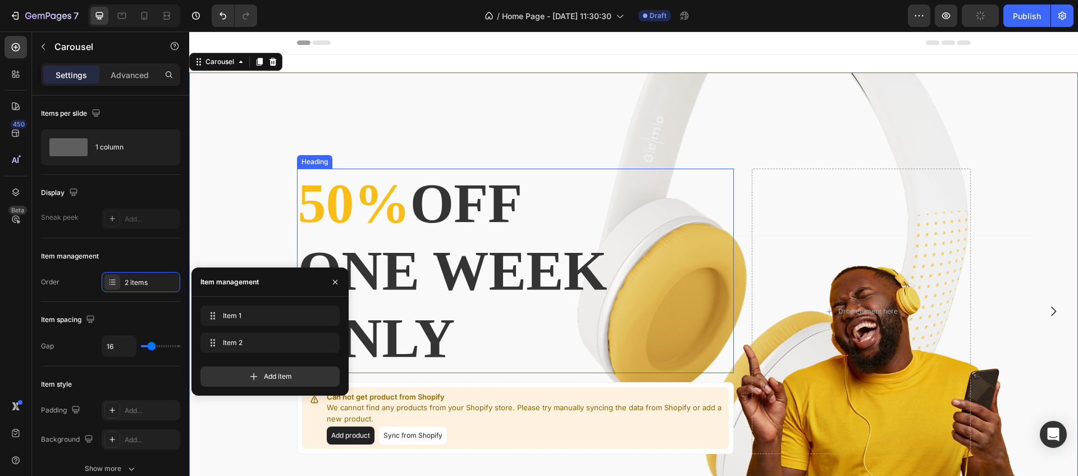
scroll to position [197, 0]
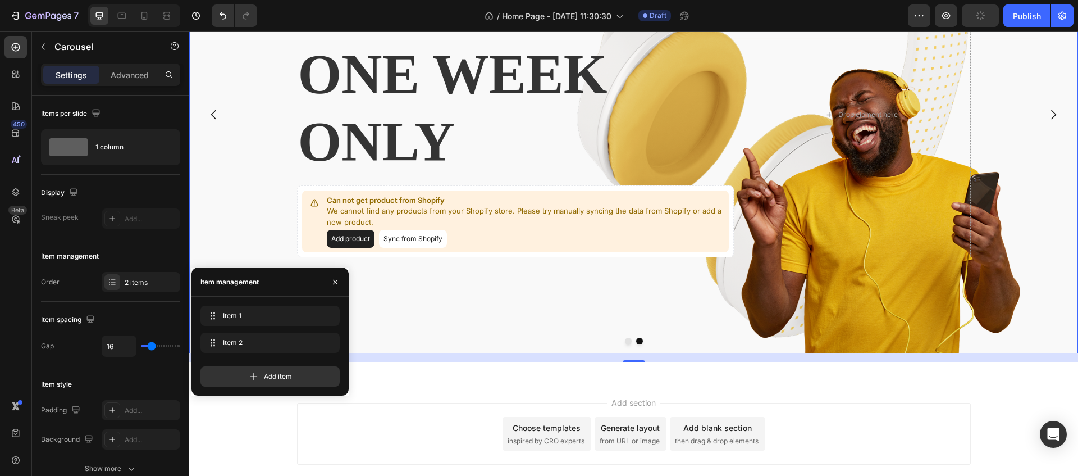
click at [628, 342] on button "Dot" at bounding box center [628, 340] width 7 height 7
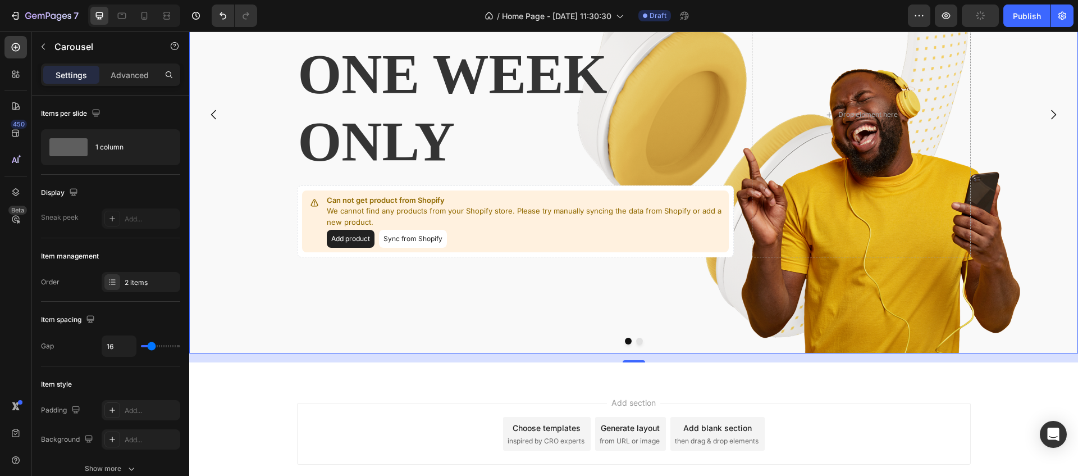
scroll to position [0, 0]
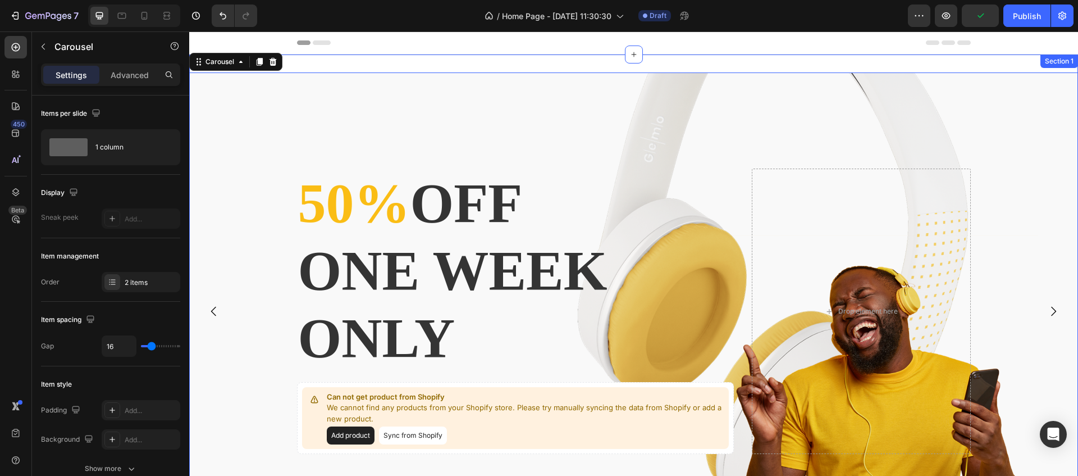
click at [513, 56] on div "50% off one week only Heading Can not get product from Shopify We cannot find a…" at bounding box center [633, 315] width 889 height 522
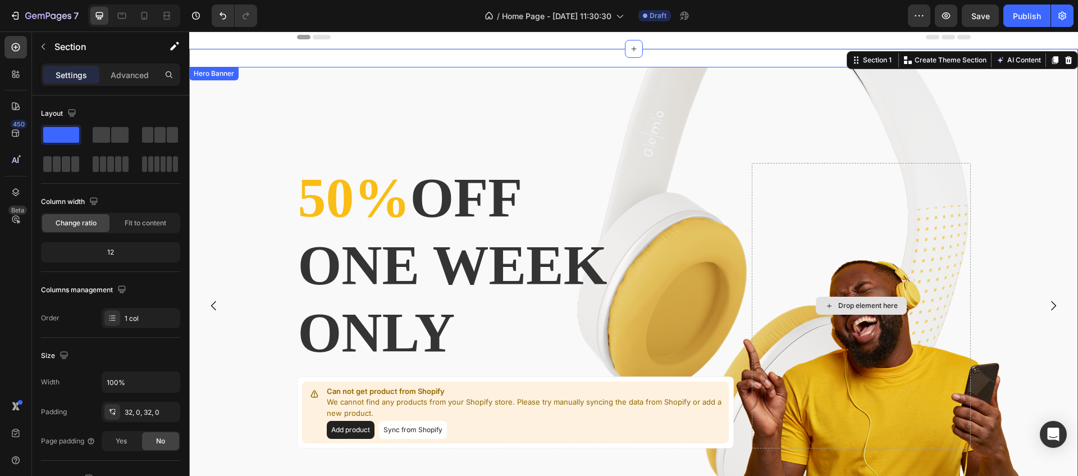
scroll to position [263, 0]
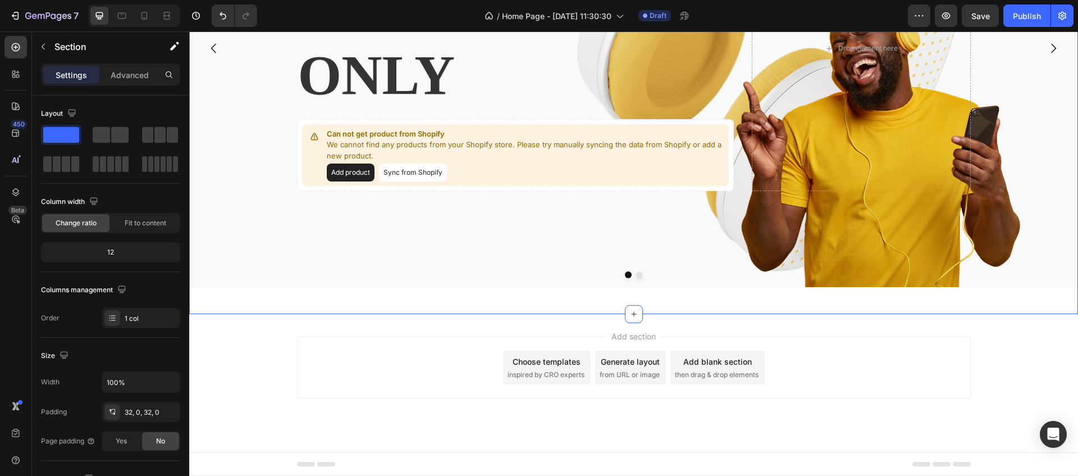
click at [408, 303] on div "50% off one week only Heading Can not get product from Shopify We cannot find a…" at bounding box center [633, 53] width 889 height 522
click at [640, 314] on div at bounding box center [634, 314] width 18 height 18
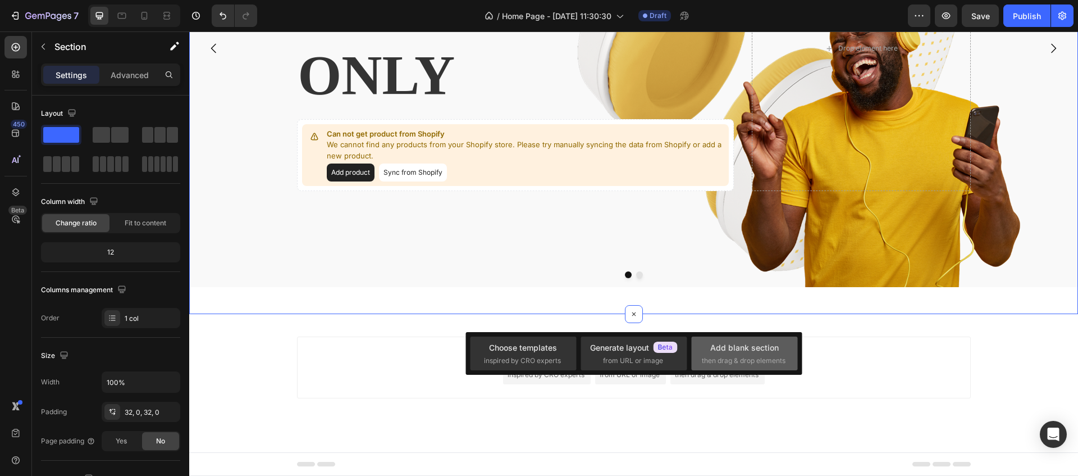
click at [740, 357] on span "then drag & drop elements" at bounding box center [744, 360] width 84 height 10
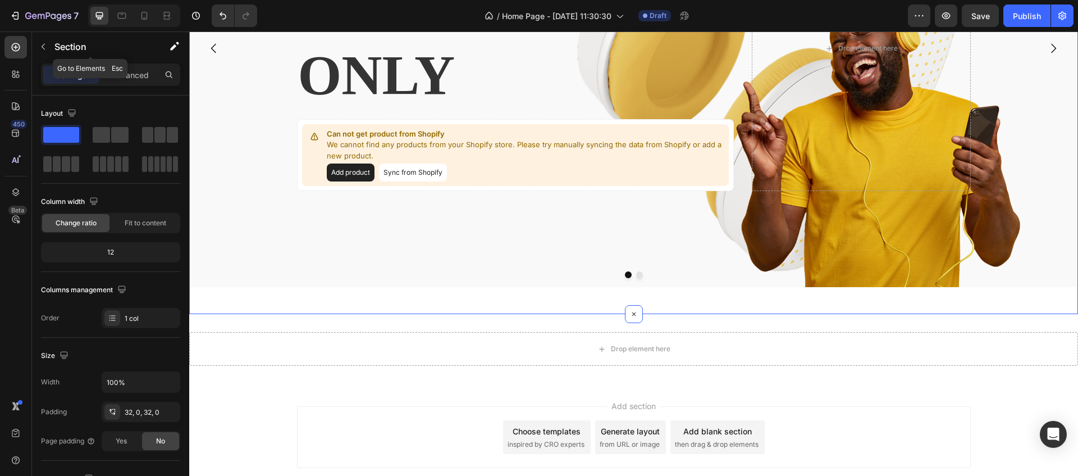
click at [42, 47] on icon "button" at bounding box center [43, 46] width 9 height 9
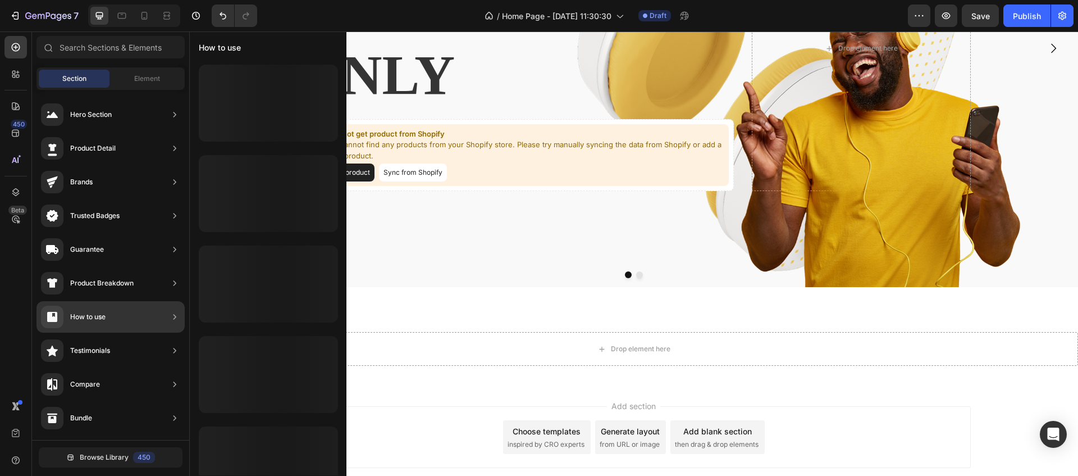
scroll to position [0, 0]
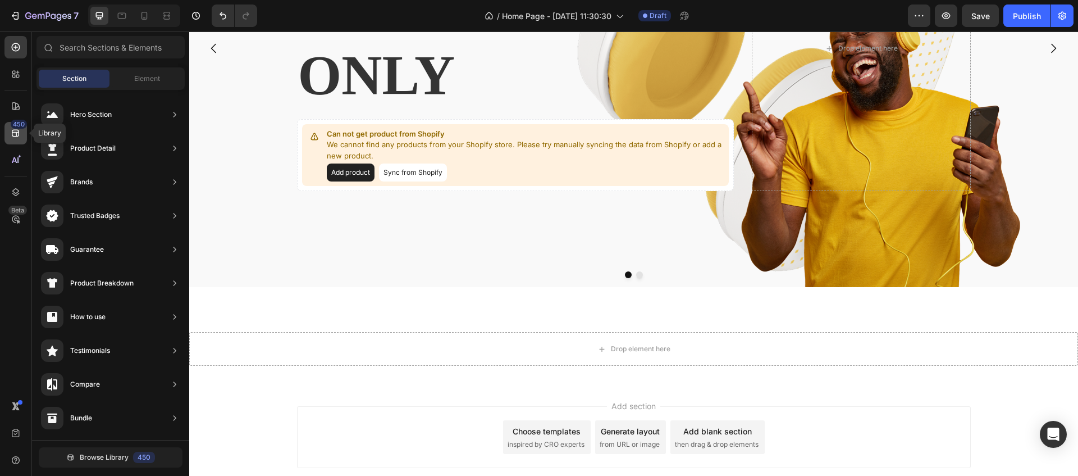
click at [15, 136] on icon at bounding box center [15, 133] width 7 height 7
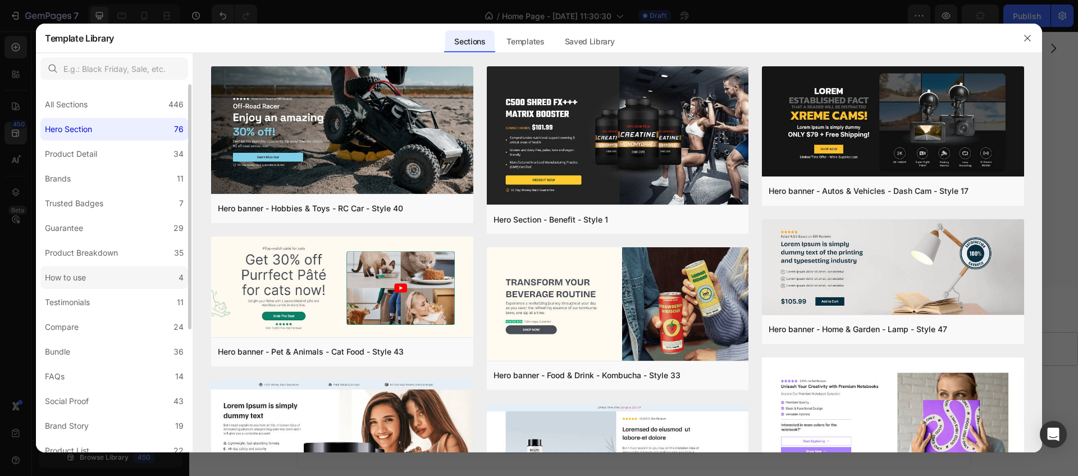
click at [102, 280] on label "How to use 4" at bounding box center [114, 277] width 148 height 22
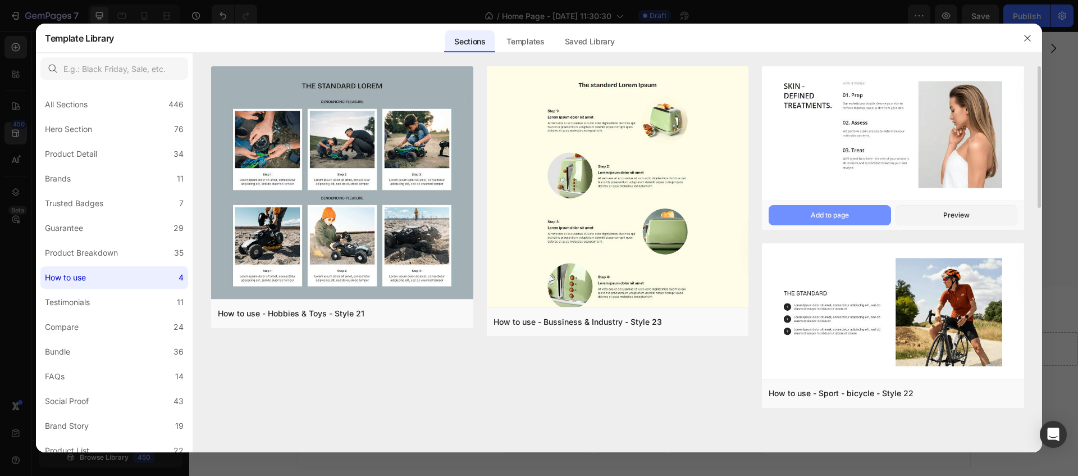
click at [833, 215] on div "Add to page" at bounding box center [830, 215] width 38 height 10
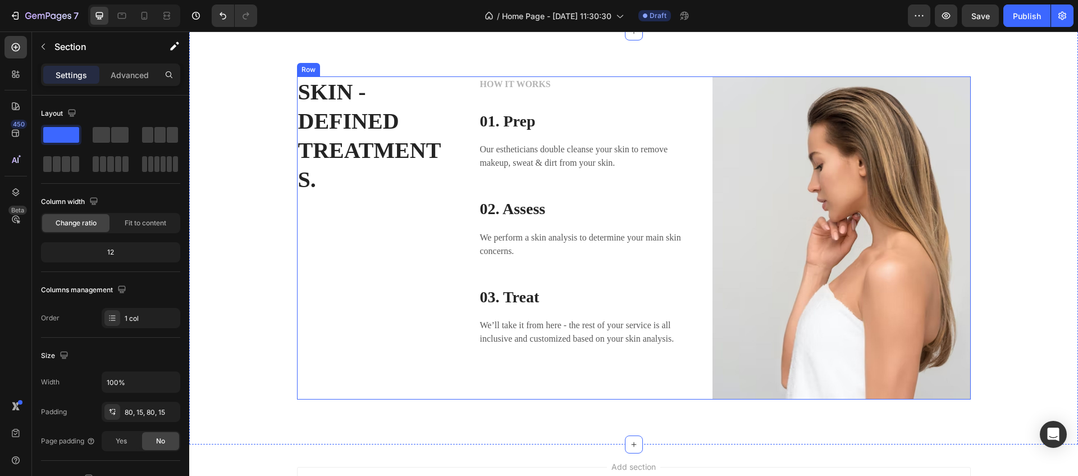
scroll to position [437, 0]
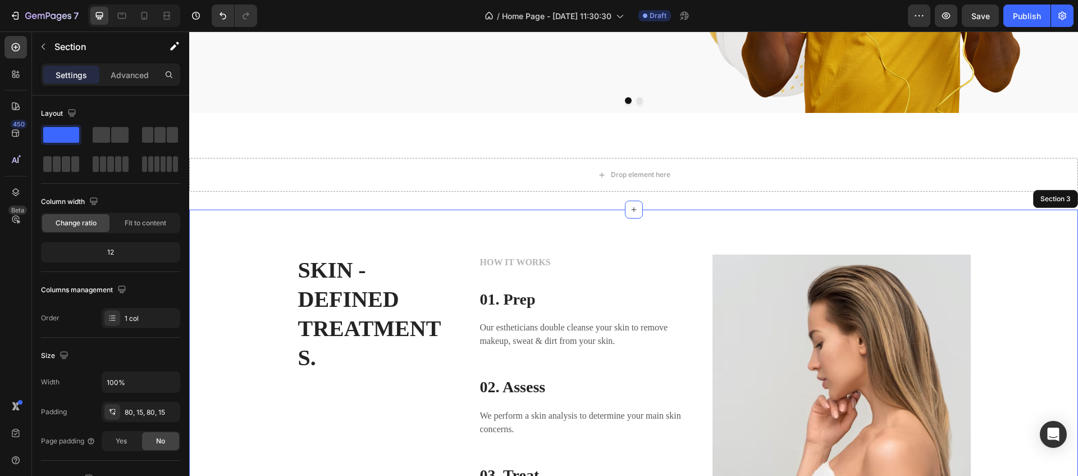
click at [266, 289] on div "SKIN - DEFINED TREATMENTS. Heading HOW IT WORKS Text block 01. Prep Heading Our…" at bounding box center [634, 415] width 872 height 323
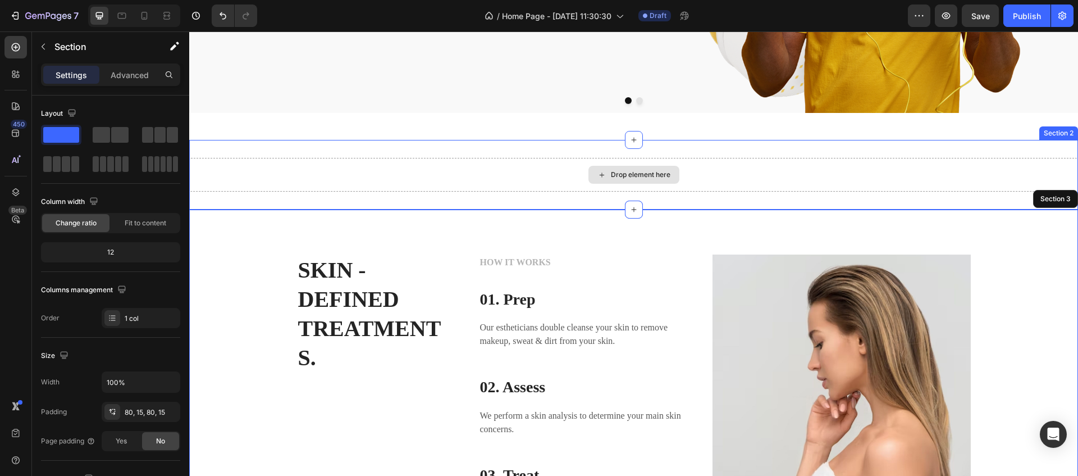
click at [1010, 162] on div "Drop element here" at bounding box center [633, 175] width 889 height 34
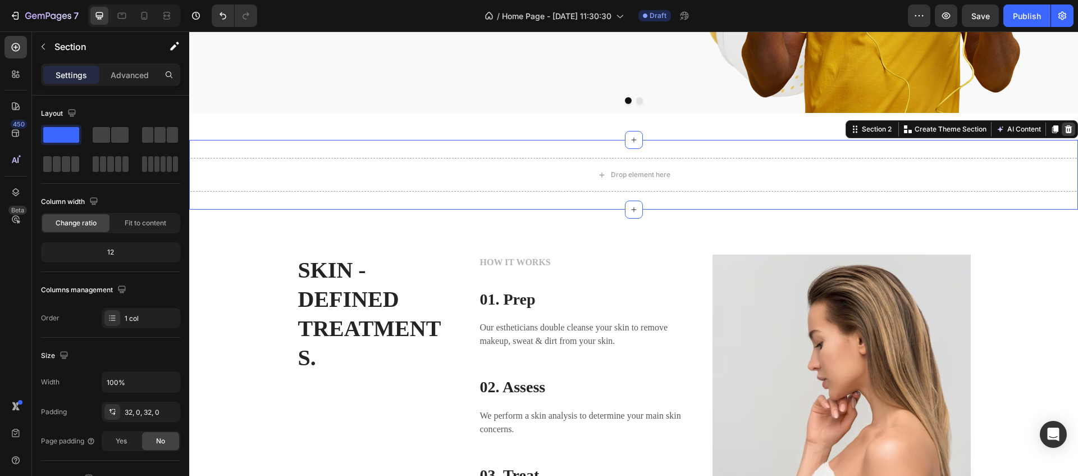
click at [1070, 133] on icon at bounding box center [1068, 129] width 7 height 8
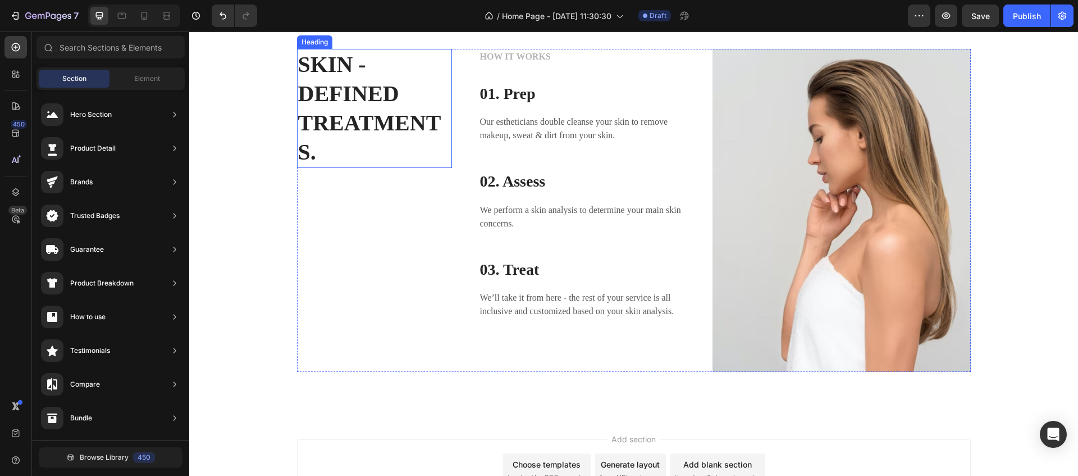
scroll to position [519, 0]
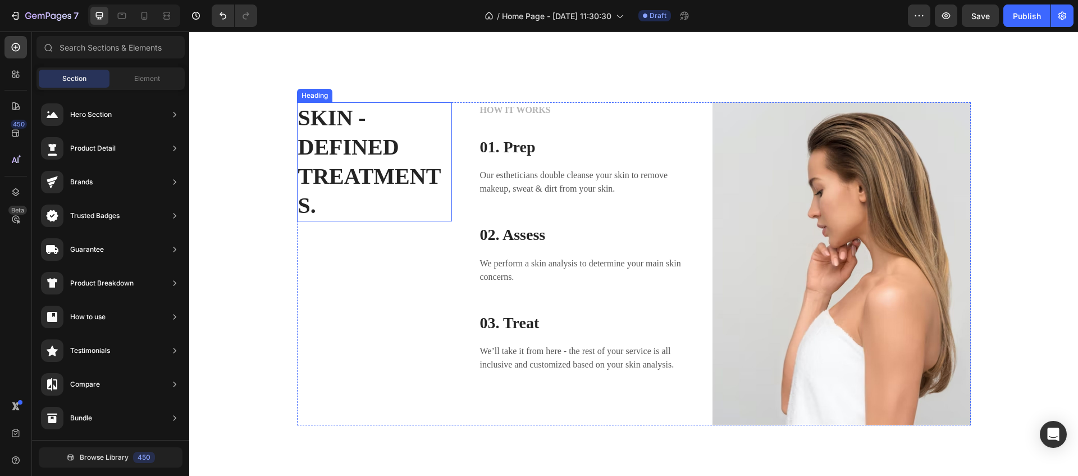
click at [384, 184] on p "SKIN - DEFINED TREATMENTS." at bounding box center [374, 161] width 153 height 117
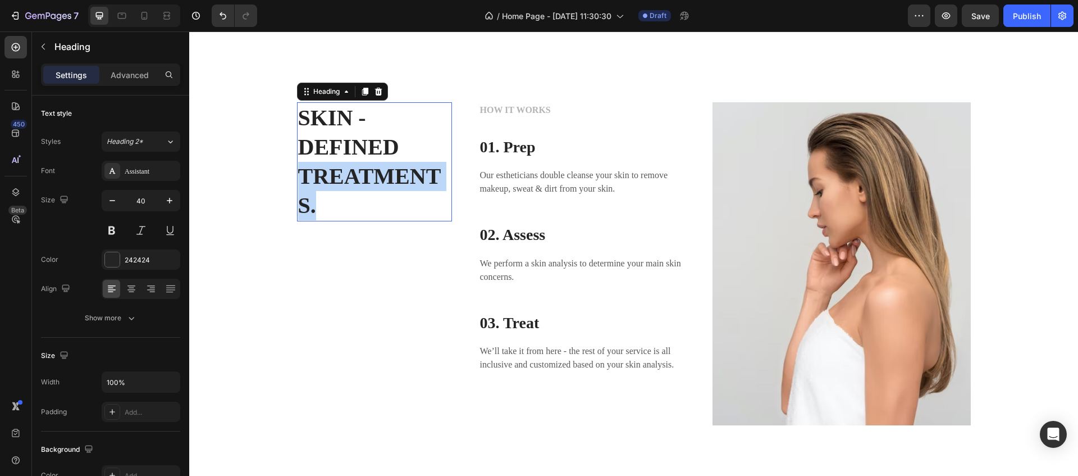
click at [384, 184] on p "SKIN - DEFINED TREATMENTS." at bounding box center [374, 161] width 153 height 117
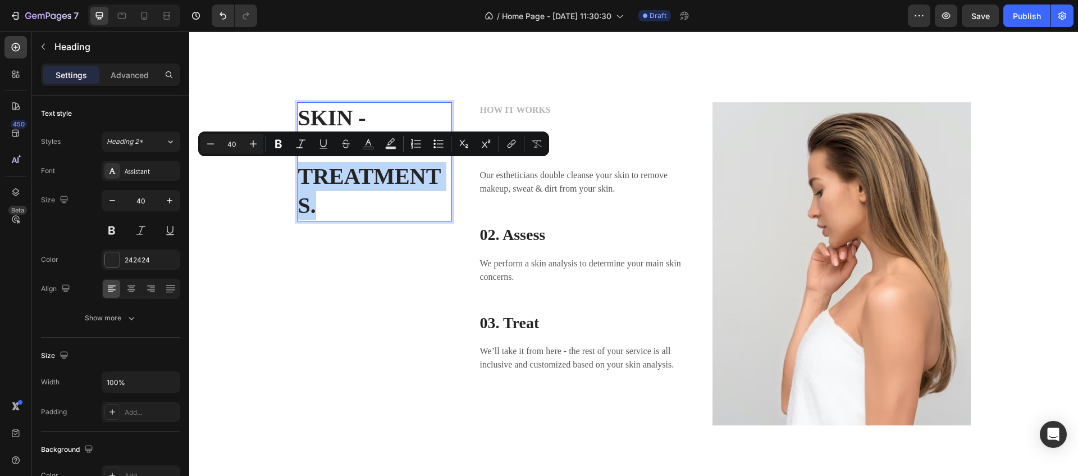
click at [386, 179] on p "SKIN - DEFINED TREATMENTS." at bounding box center [374, 161] width 153 height 117
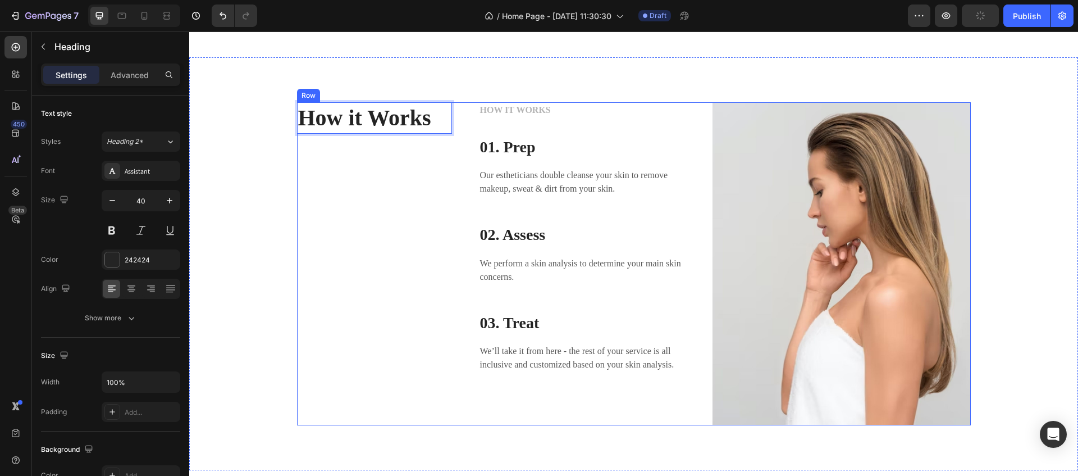
click at [542, 109] on p "HOW IT WORKS" at bounding box center [582, 109] width 204 height 13
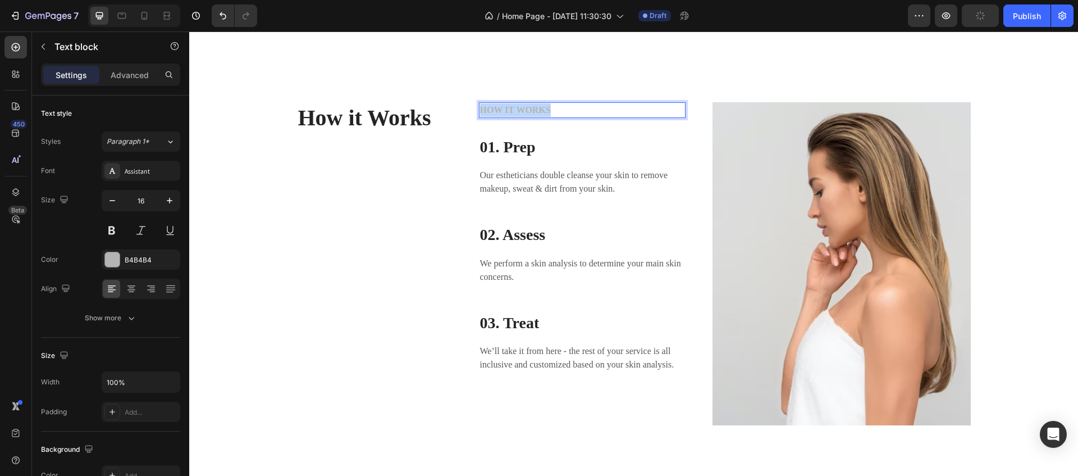
click at [542, 109] on p "HOW IT WORKS" at bounding box center [582, 109] width 204 height 13
click at [496, 112] on p "3 simple steps" at bounding box center [582, 109] width 204 height 13
click at [540, 185] on p "Our estheticians double cleanse your skin to remove makeup, sweat & dirt from y…" at bounding box center [582, 181] width 204 height 27
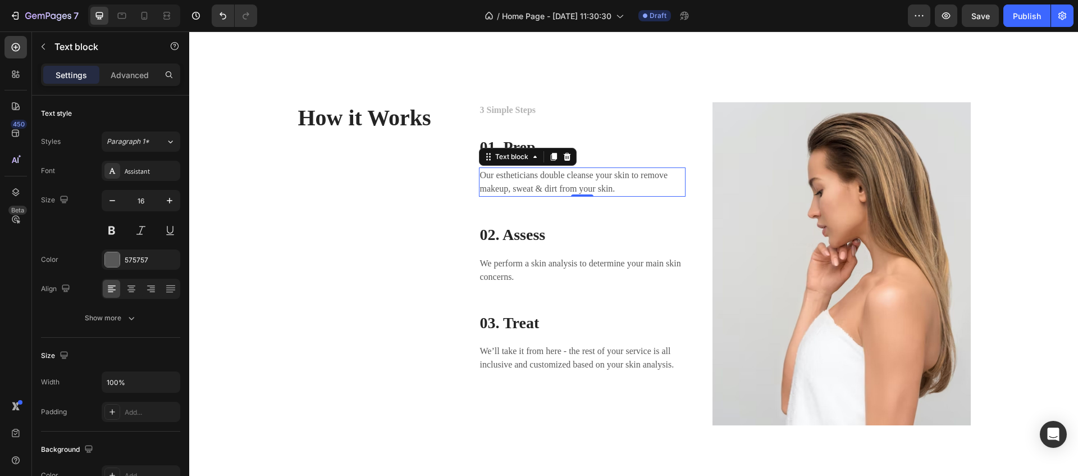
click at [584, 180] on p "Our estheticians double cleanse your skin to remove makeup, sweat & dirt from y…" at bounding box center [582, 181] width 204 height 27
click at [578, 143] on p "01. Prep" at bounding box center [582, 147] width 204 height 20
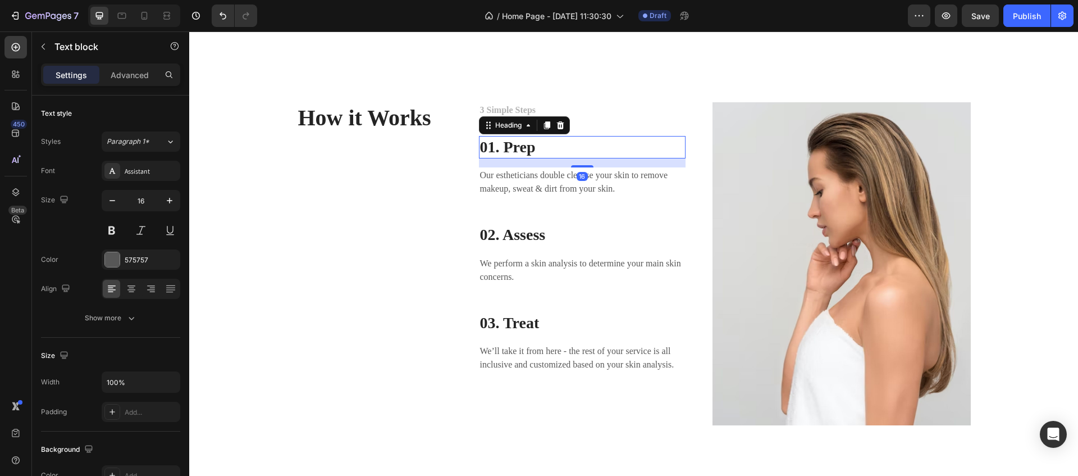
click at [578, 143] on p "01. Prep" at bounding box center [582, 147] width 204 height 20
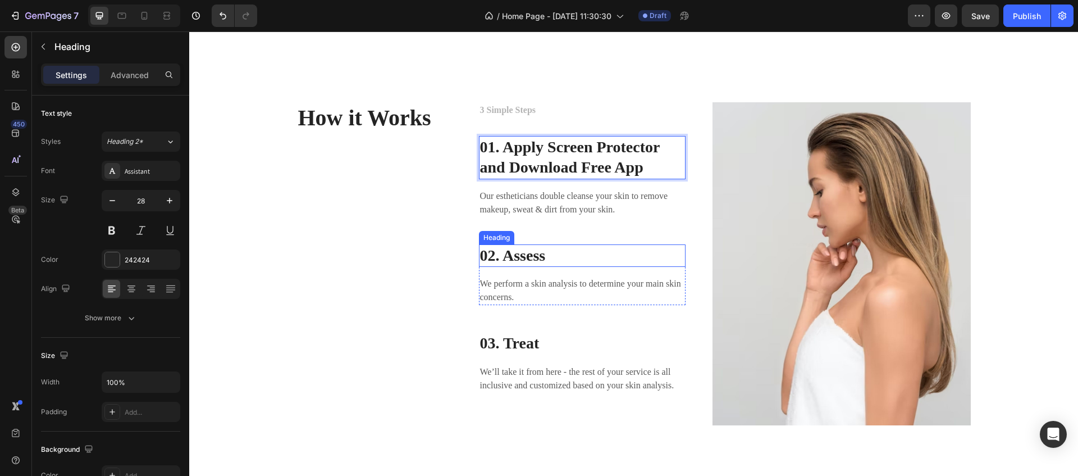
drag, startPoint x: 560, startPoint y: 260, endPoint x: 564, endPoint y: 255, distance: 6.0
click at [560, 260] on p "02. Assess" at bounding box center [582, 255] width 204 height 20
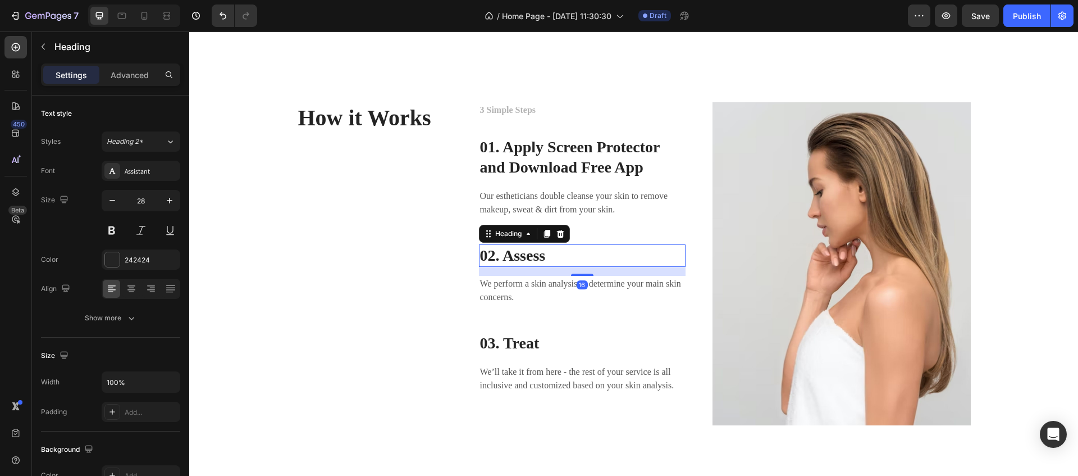
click at [564, 255] on p "02. Assess" at bounding box center [582, 255] width 204 height 20
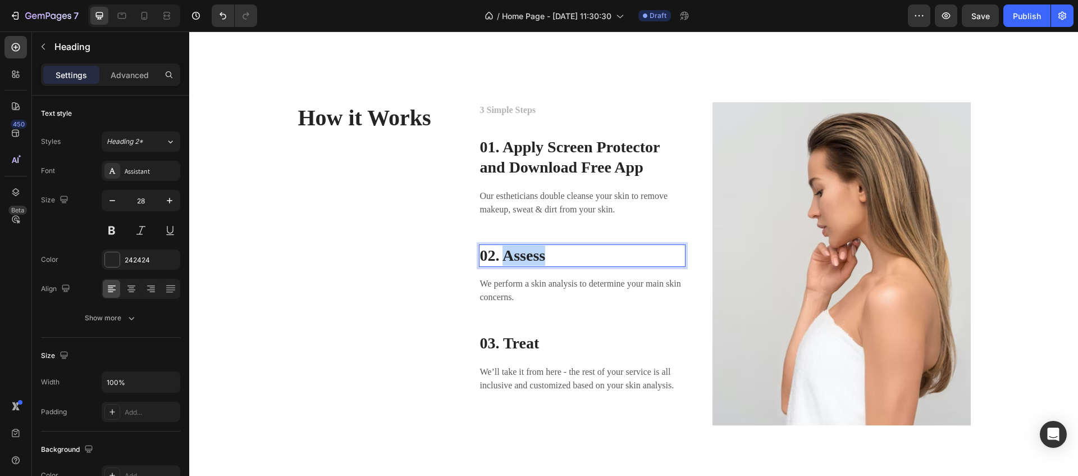
drag, startPoint x: 508, startPoint y: 255, endPoint x: 618, endPoint y: 258, distance: 110.1
click at [617, 258] on p "02. Assess" at bounding box center [582, 255] width 204 height 20
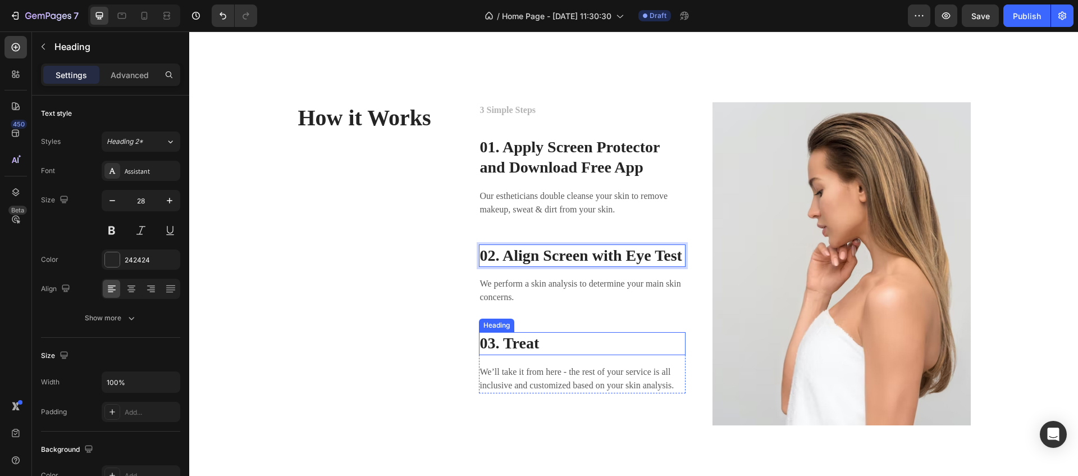
click at [529, 353] on p "03. Treat" at bounding box center [582, 343] width 204 height 20
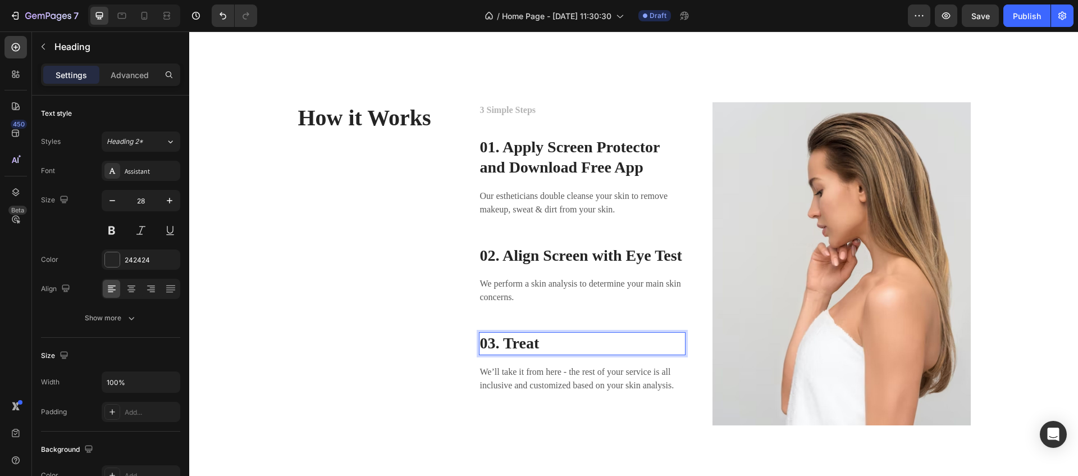
click at [514, 353] on p "03. Treat" at bounding box center [582, 343] width 204 height 20
drag, startPoint x: 512, startPoint y: 362, endPoint x: 573, endPoint y: 362, distance: 61.2
click at [573, 353] on p "03. Treat" at bounding box center [582, 343] width 204 height 20
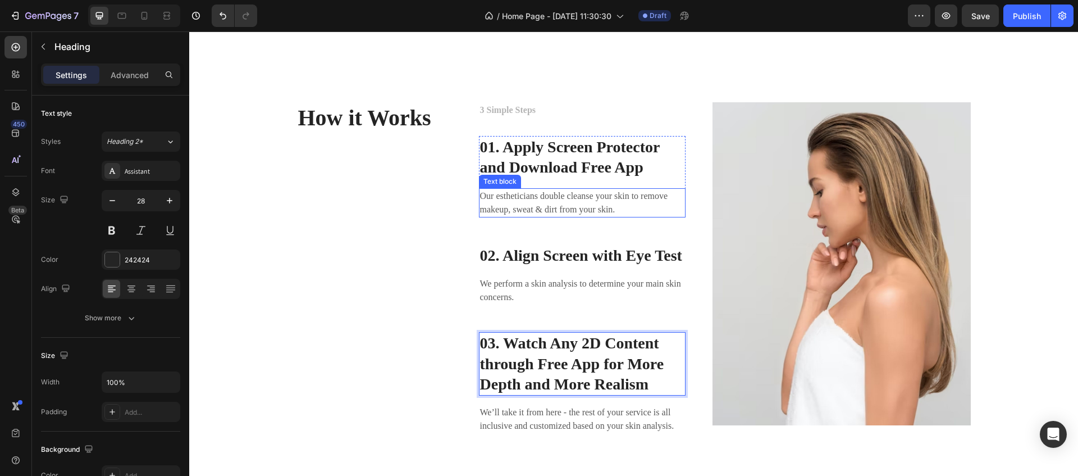
click at [545, 205] on p "Our estheticians double cleanse your skin to remove makeup, sweat & dirt from y…" at bounding box center [582, 202] width 204 height 27
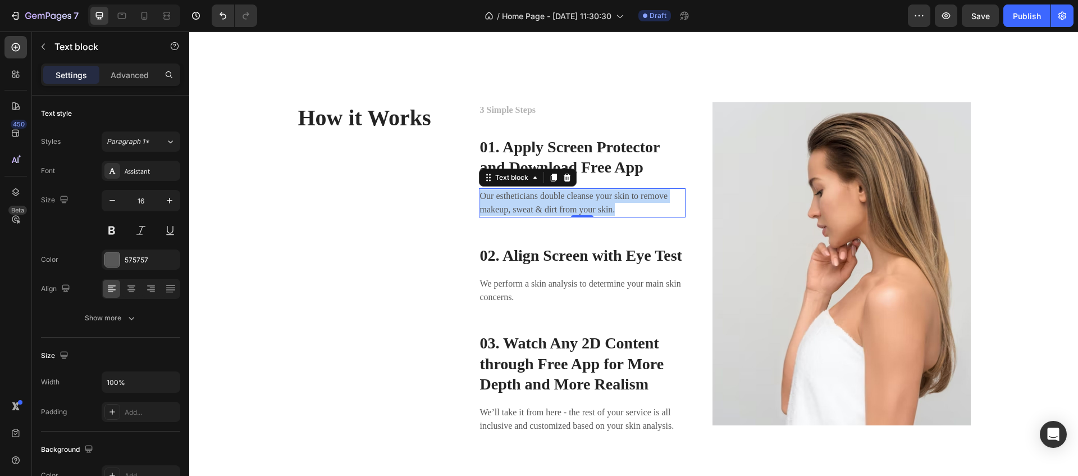
click at [545, 205] on p "Our estheticians double cleanse your skin to remove makeup, sweat & dirt from y…" at bounding box center [582, 202] width 204 height 27
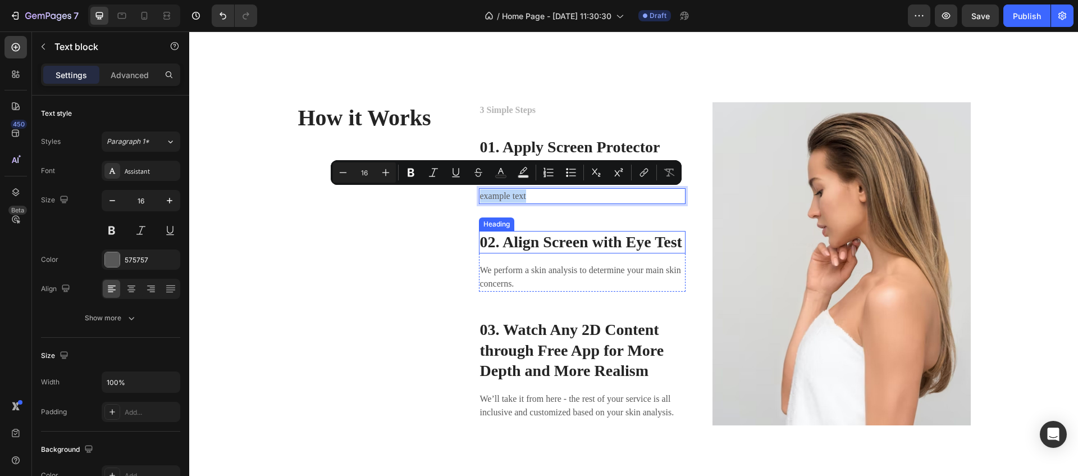
copy p "example text"
click at [561, 290] on p "We perform a skin analysis to determine your main skin concerns." at bounding box center [582, 276] width 204 height 27
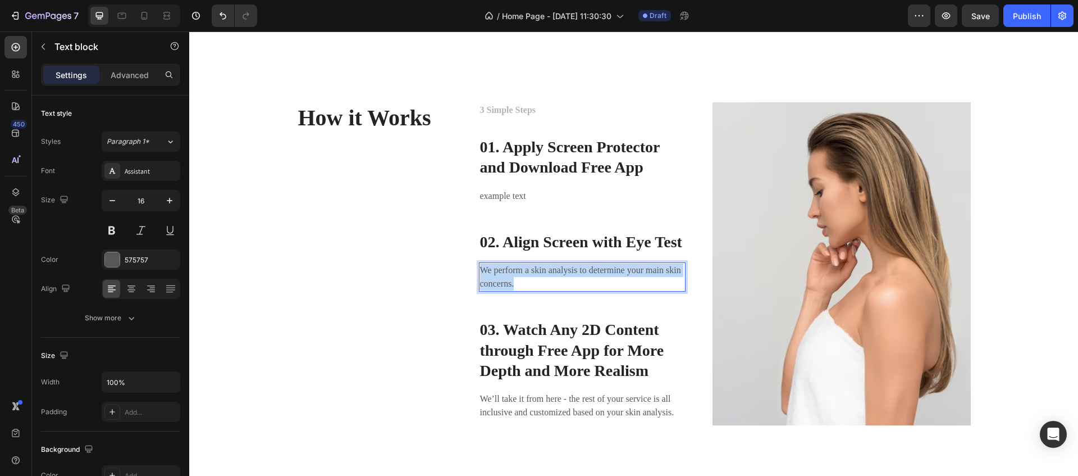
click at [561, 290] on p "We perform a skin analysis to determine your main skin concerns." at bounding box center [582, 276] width 204 height 27
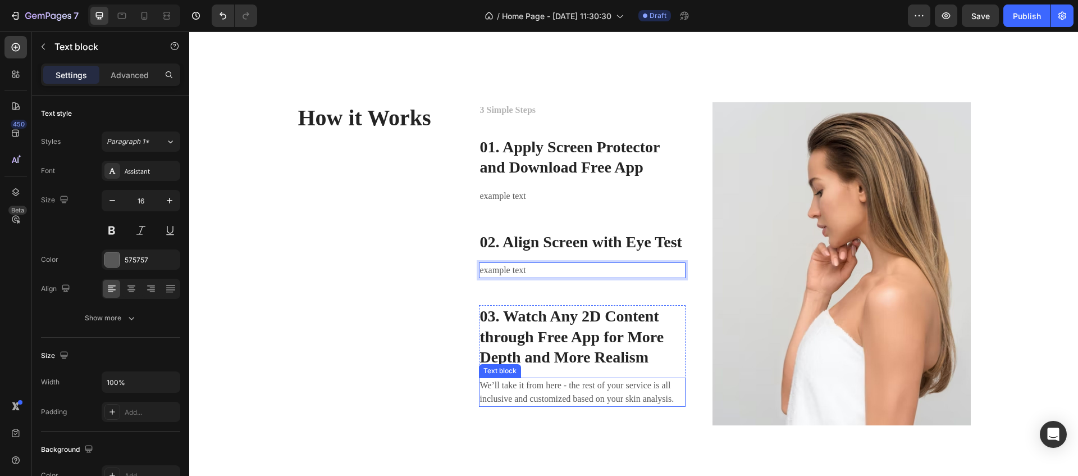
click at [584, 405] on p "We’ll take it from here - the rest of your service is all inclusive and customi…" at bounding box center [582, 391] width 204 height 27
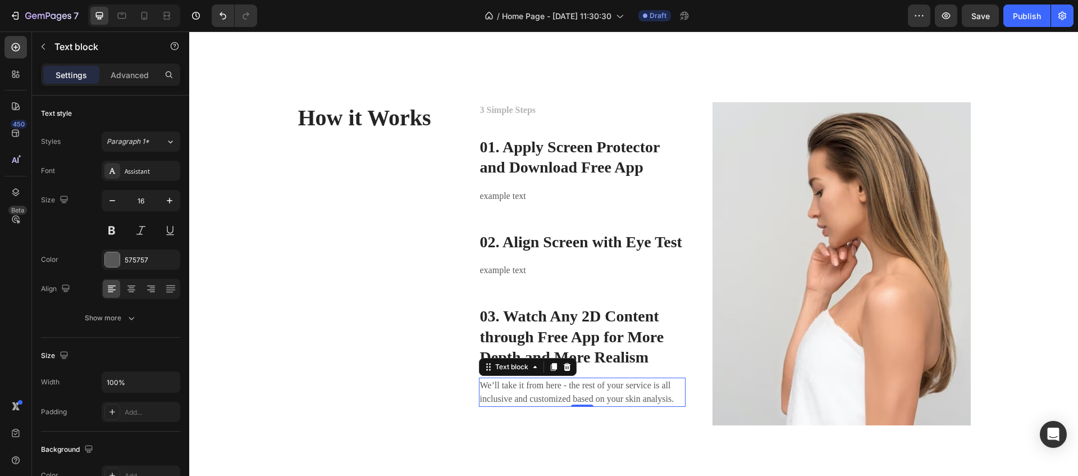
click at [584, 405] on p "We’ll take it from here - the rest of your service is all inclusive and customi…" at bounding box center [582, 391] width 204 height 27
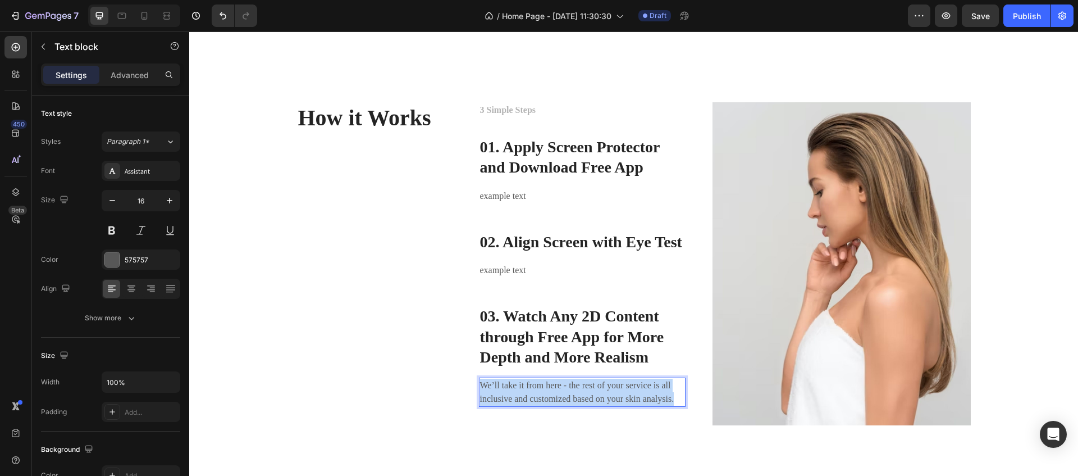
click at [584, 405] on p "We’ll take it from here - the rest of your service is all inclusive and customi…" at bounding box center [582, 391] width 204 height 27
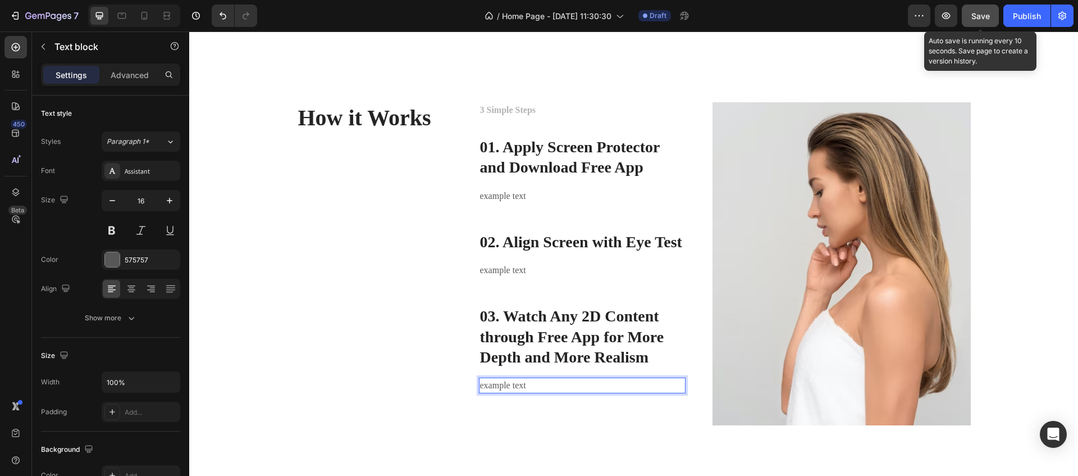
click at [977, 17] on span "Save" at bounding box center [980, 16] width 19 height 10
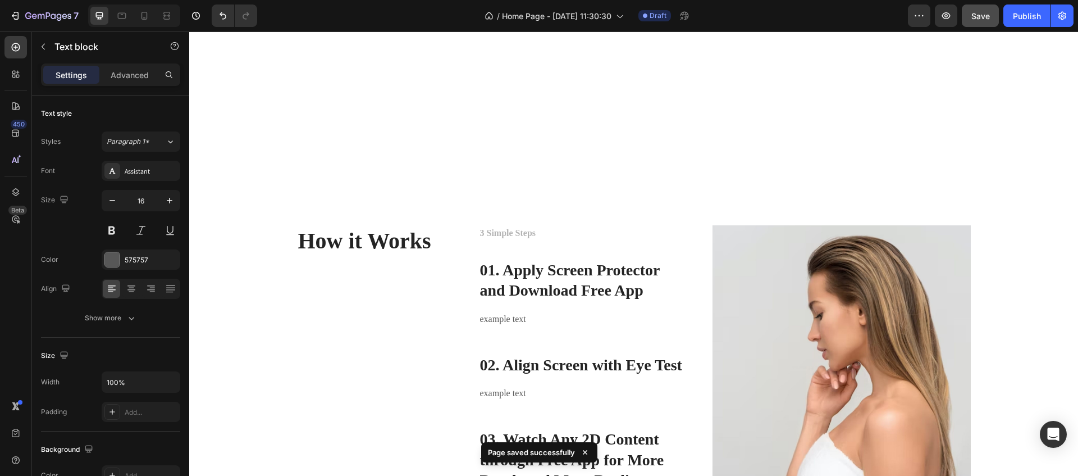
scroll to position [675, 0]
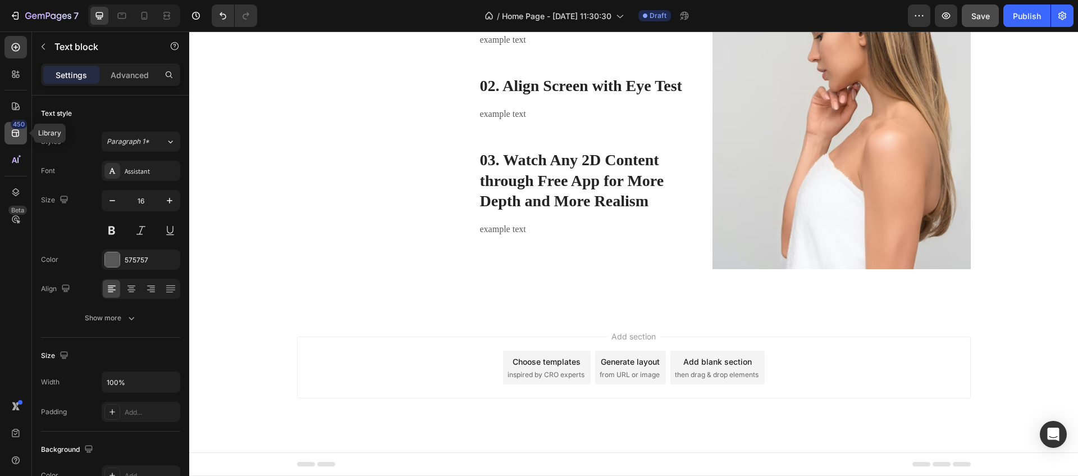
click at [15, 129] on icon at bounding box center [15, 132] width 11 height 11
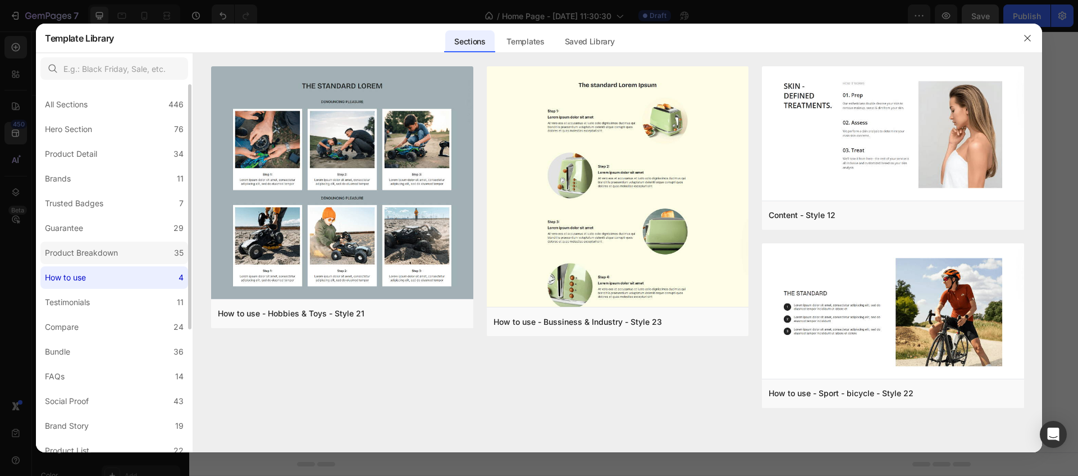
click at [93, 249] on div "Product Breakdown" at bounding box center [81, 252] width 73 height 13
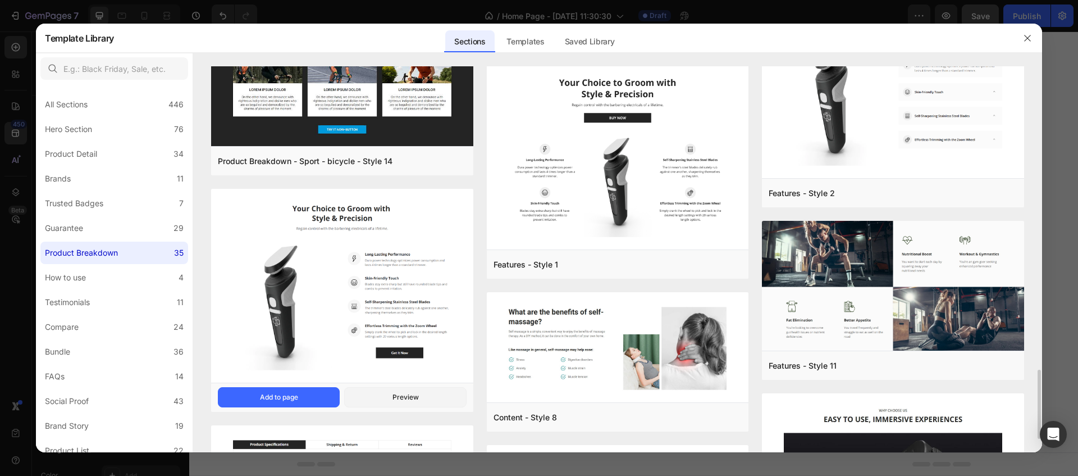
scroll to position [401, 0]
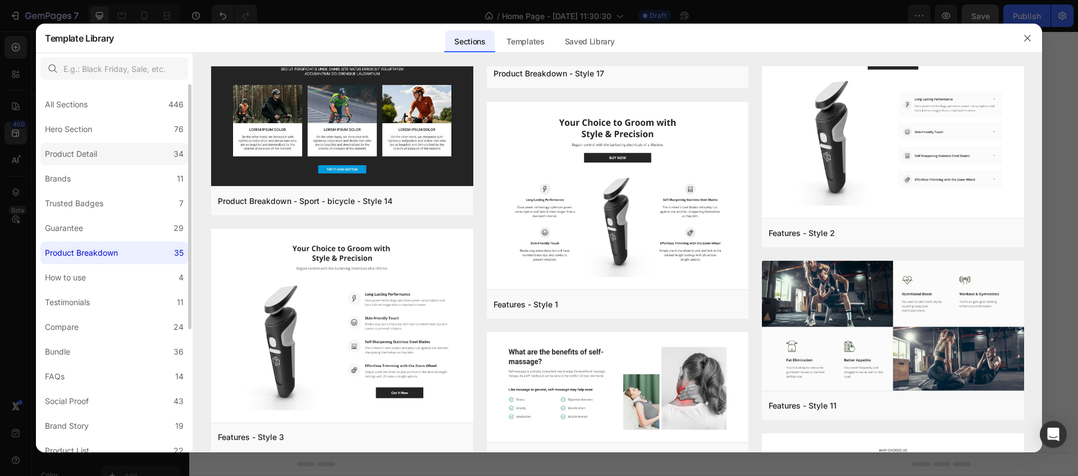
click at [109, 154] on label "Product Detail 34" at bounding box center [114, 154] width 148 height 22
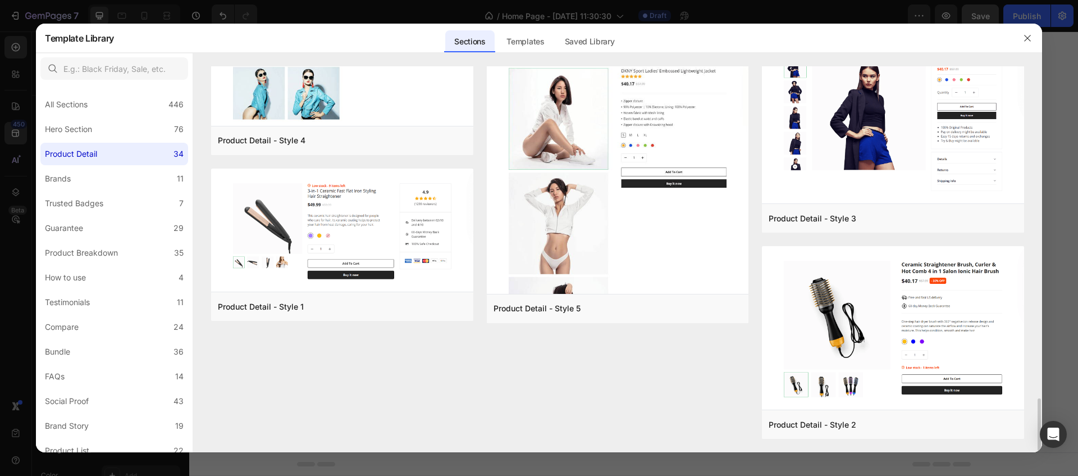
scroll to position [2137, 0]
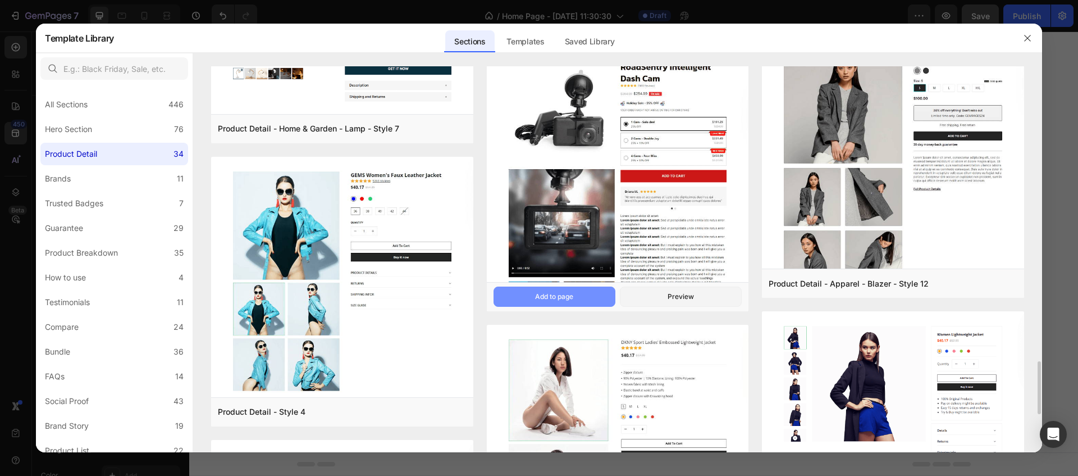
click at [563, 302] on button "Add to page" at bounding box center [555, 296] width 122 height 20
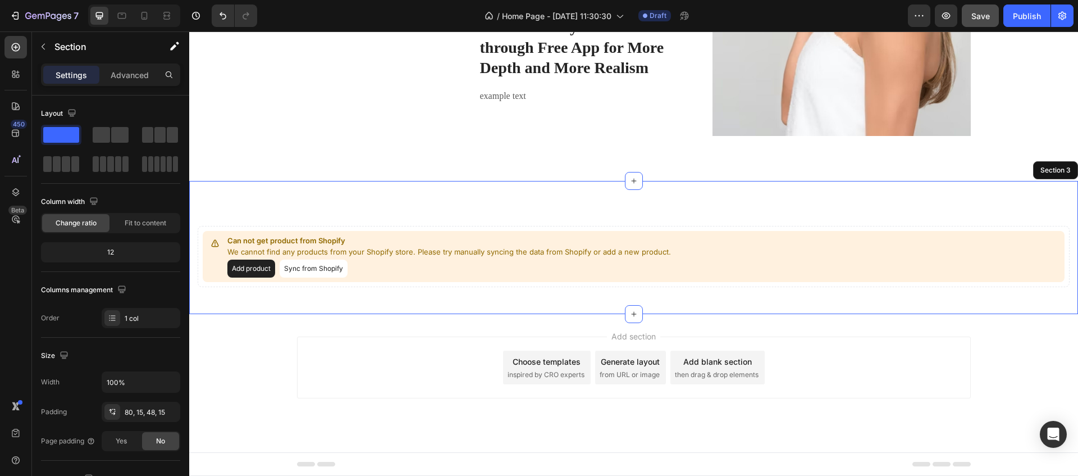
scroll to position [809, 0]
click at [985, 10] on div "Save" at bounding box center [980, 16] width 19 height 12
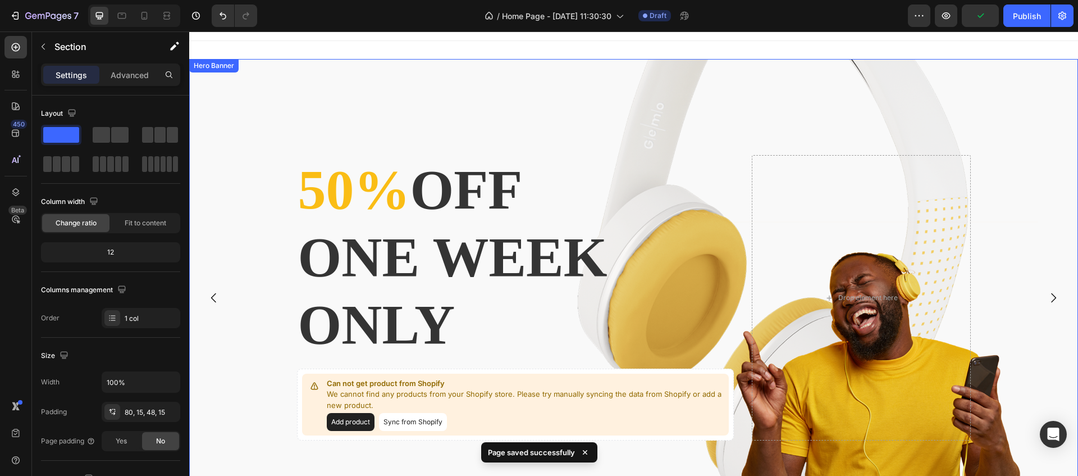
scroll to position [0, 0]
